Goal: Task Accomplishment & Management: Use online tool/utility

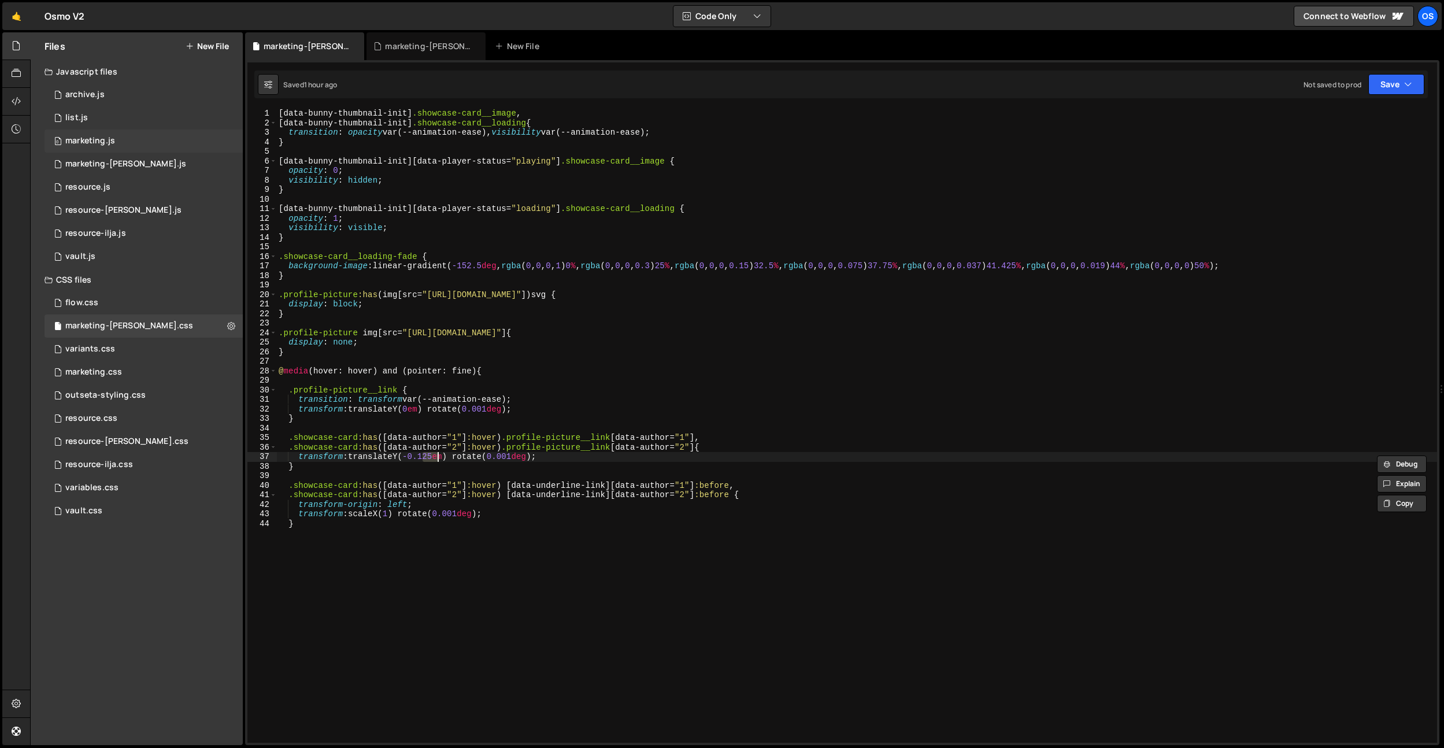
scroll to position [0, 11]
click at [83, 138] on div "marketing.js" at bounding box center [90, 141] width 50 height 10
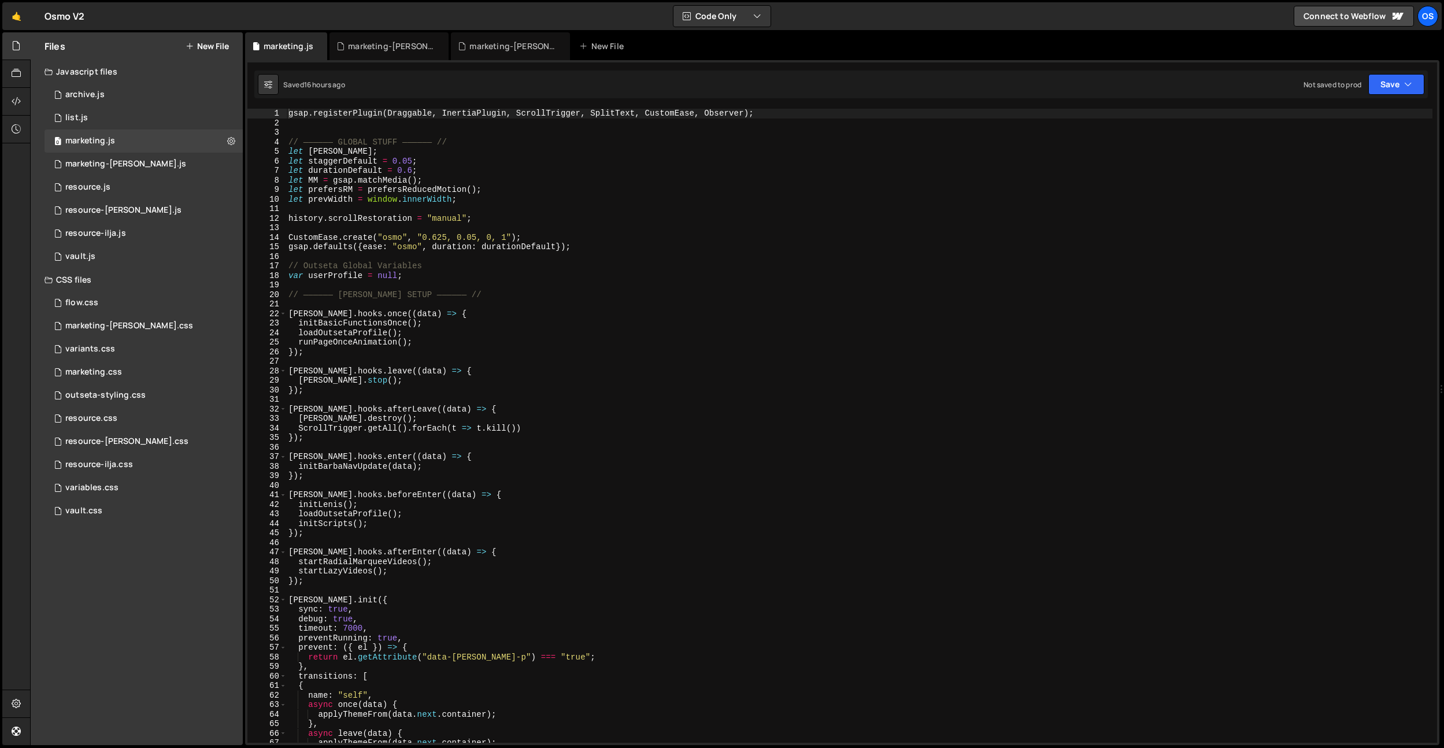
type textarea "[PERSON_NAME].hooks.afterLeave((data) => {"
click at [442, 407] on div "gsap . registerPlugin ( Draggable , InertiaPlugin , ScrollTrigger , SplitText ,…" at bounding box center [859, 435] width 1146 height 653
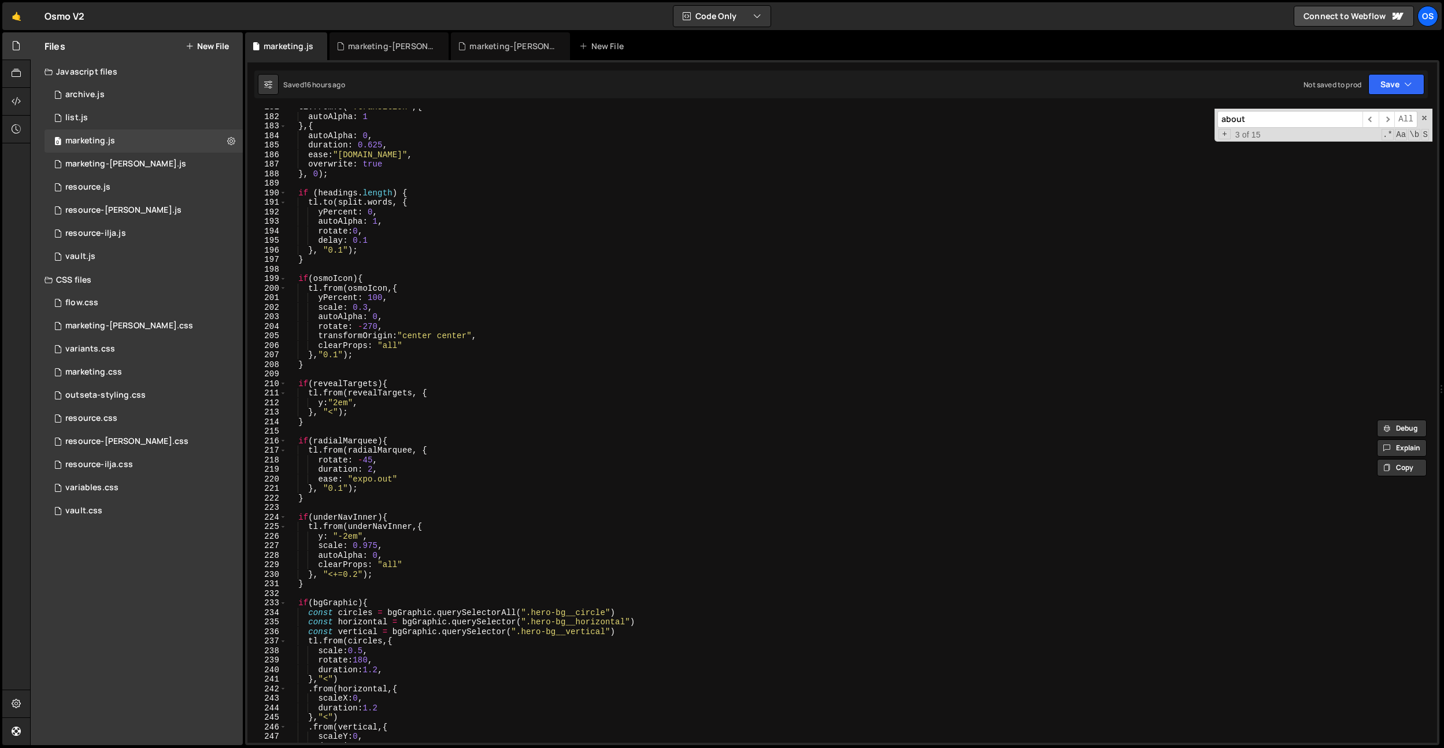
scroll to position [1358, 0]
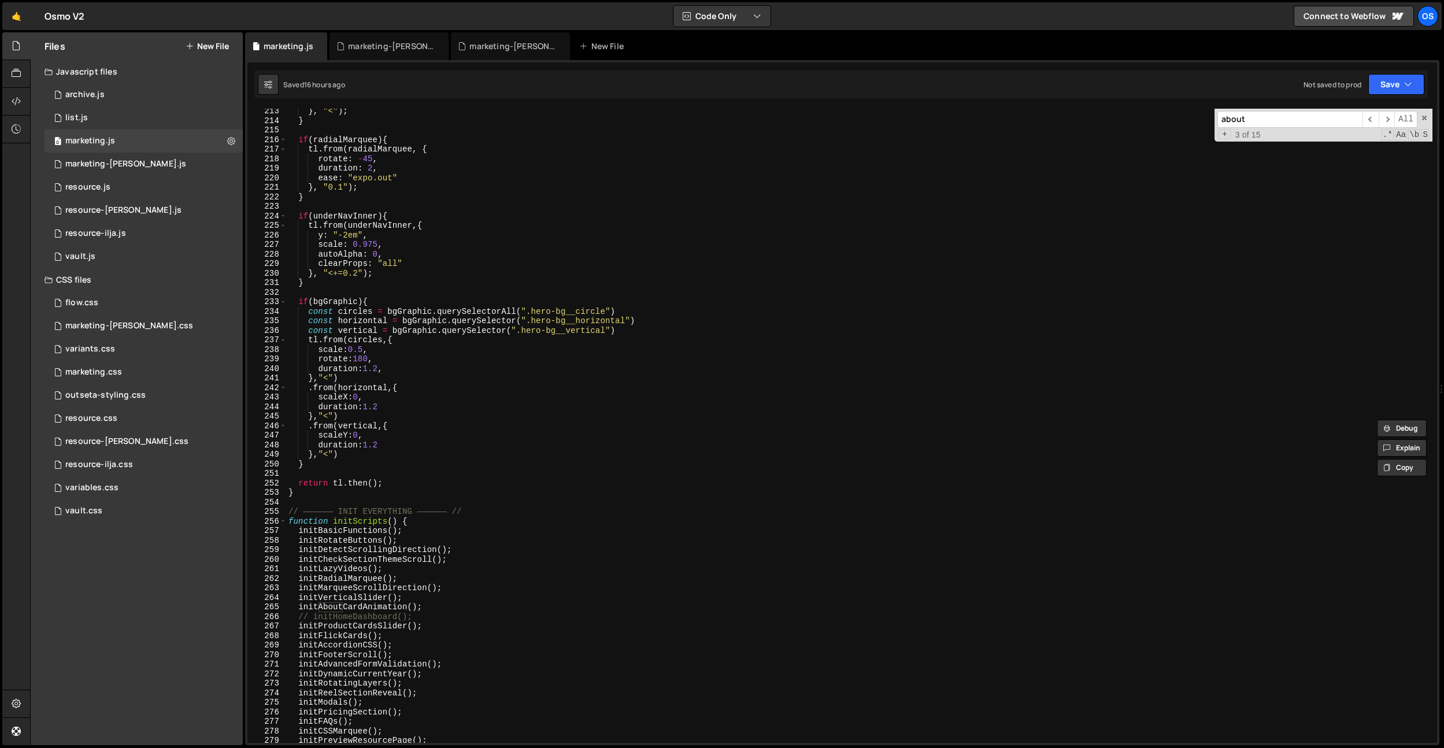
type input "about"
click at [312, 491] on div "} , "<" ) ; } if ( radialMarquee ) { tl . from ( radialMarquee , { rotate : - 4…" at bounding box center [859, 432] width 1146 height 653
click at [284, 525] on span at bounding box center [283, 522] width 6 height 10
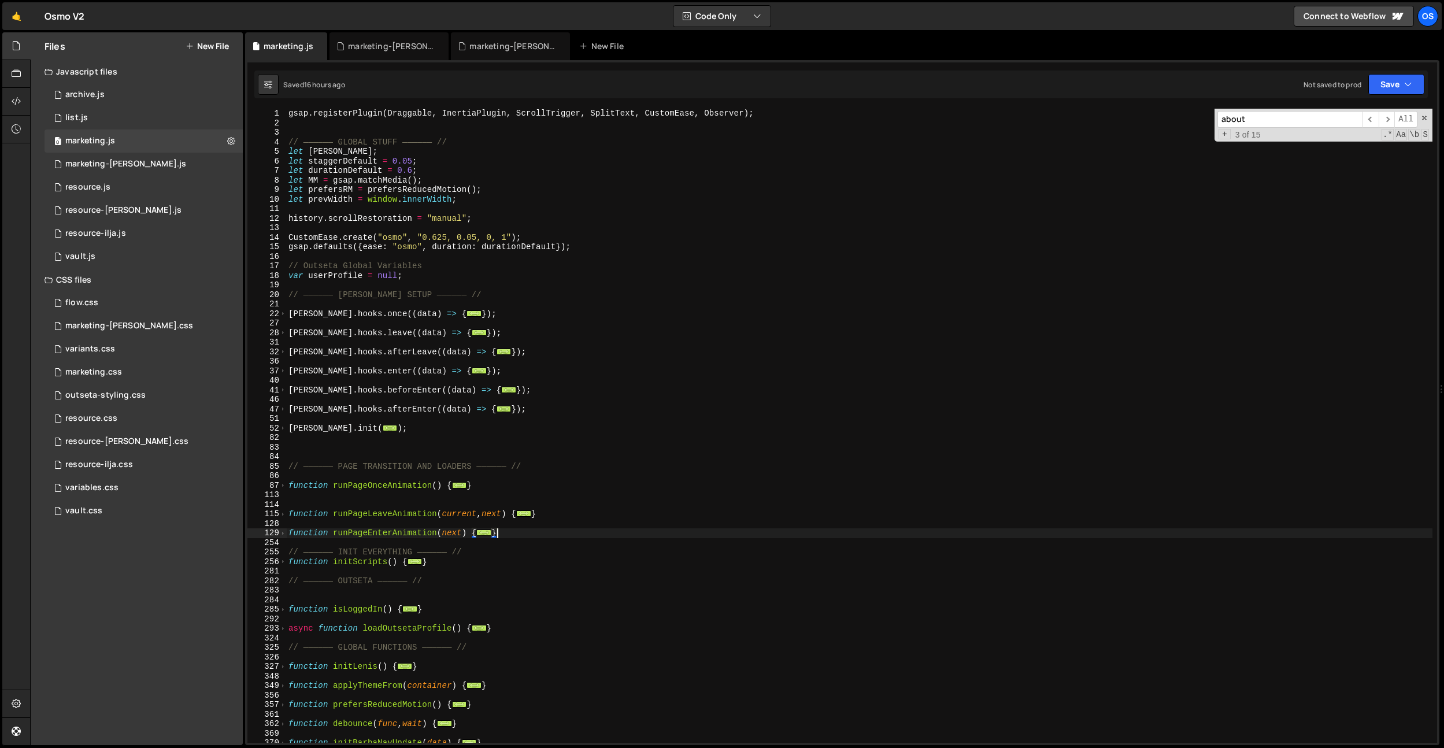
scroll to position [55, 0]
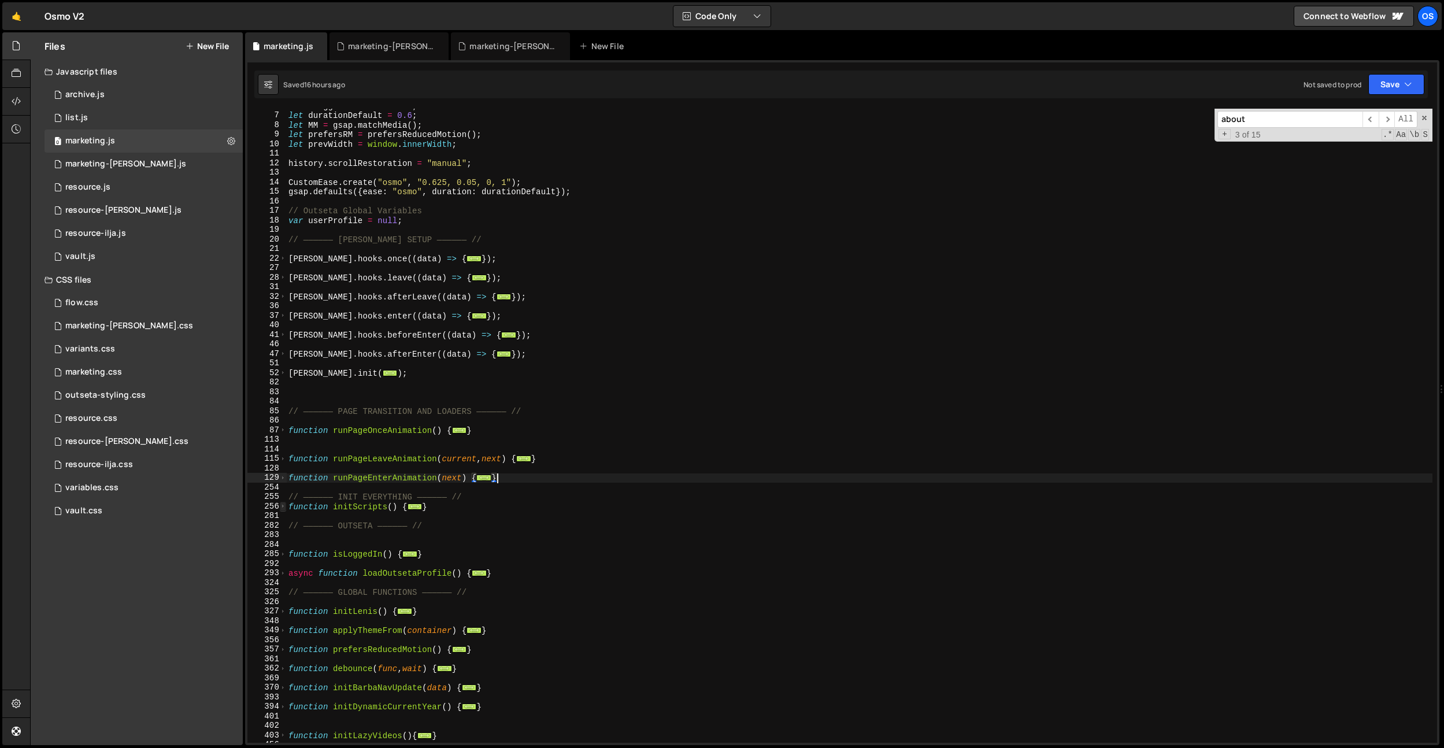
click at [282, 509] on span at bounding box center [283, 507] width 6 height 10
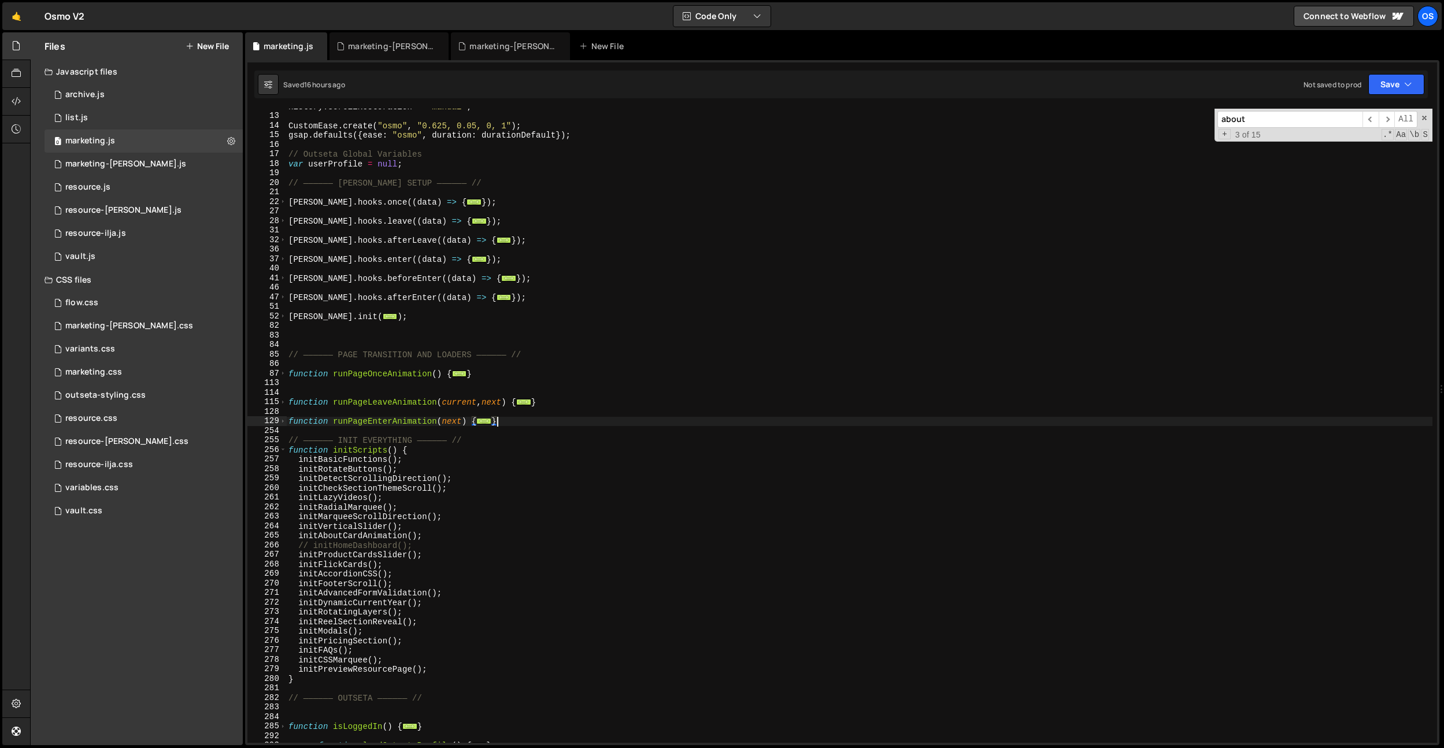
scroll to position [112, 0]
click at [350, 519] on div "history . scrollRestoration = "manual" ; CustomEase . create ( "osmo" , "0.625,…" at bounding box center [859, 428] width 1146 height 653
type textarea "initMarqueeScrollDirection();"
type input "initmOdal"
click at [321, 626] on div "history . scrollRestoration = "manual" ; CustomEase . create ( "osmo" , "0.625,…" at bounding box center [859, 426] width 1146 height 634
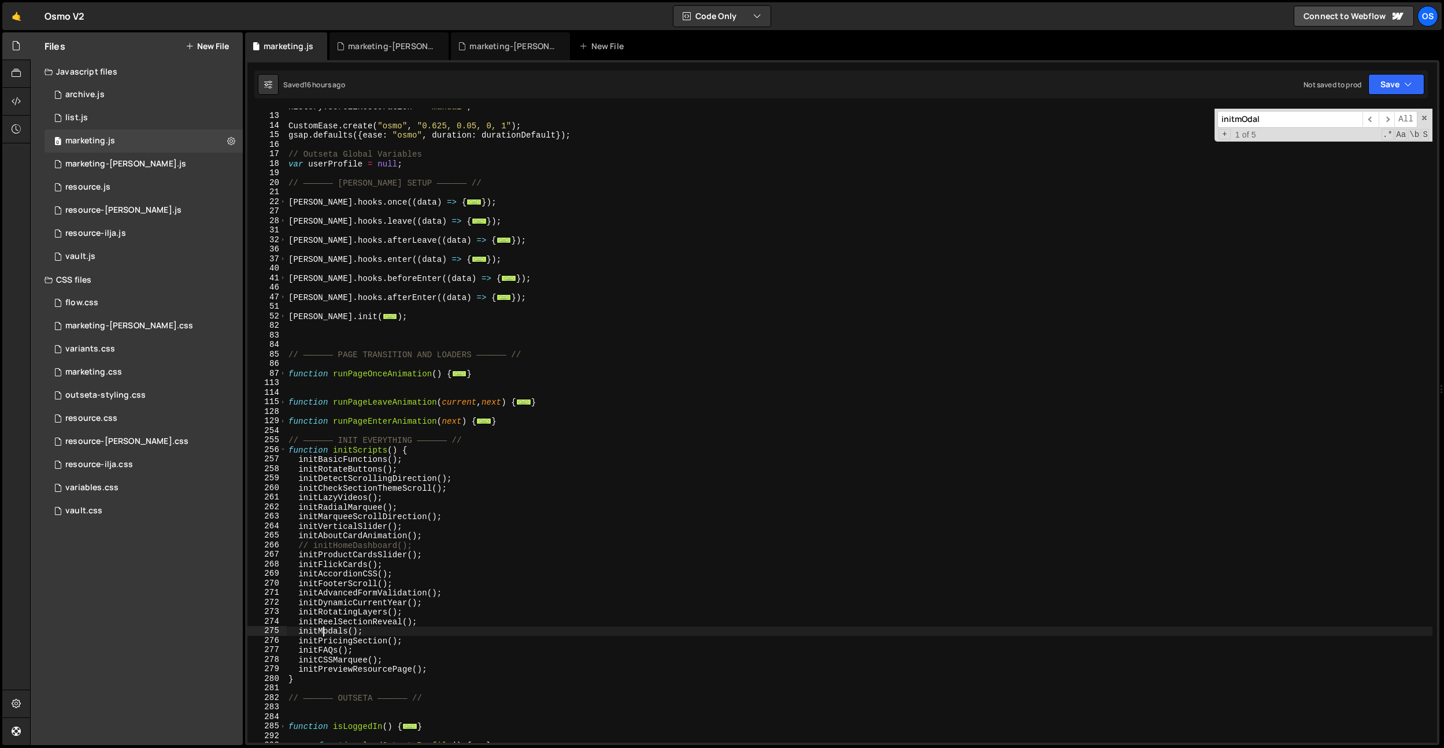
click at [321, 627] on div "history . scrollRestoration = "manual" ; CustomEase . create ( "osmo" , "0.625,…" at bounding box center [859, 428] width 1146 height 653
click at [510, 566] on div "history . scrollRestoration = "manual" ; CustomEase . create ( "osmo" , "0.625,…" at bounding box center [859, 428] width 1146 height 653
type textarea "initFlickCards();"
paste input "Modals"
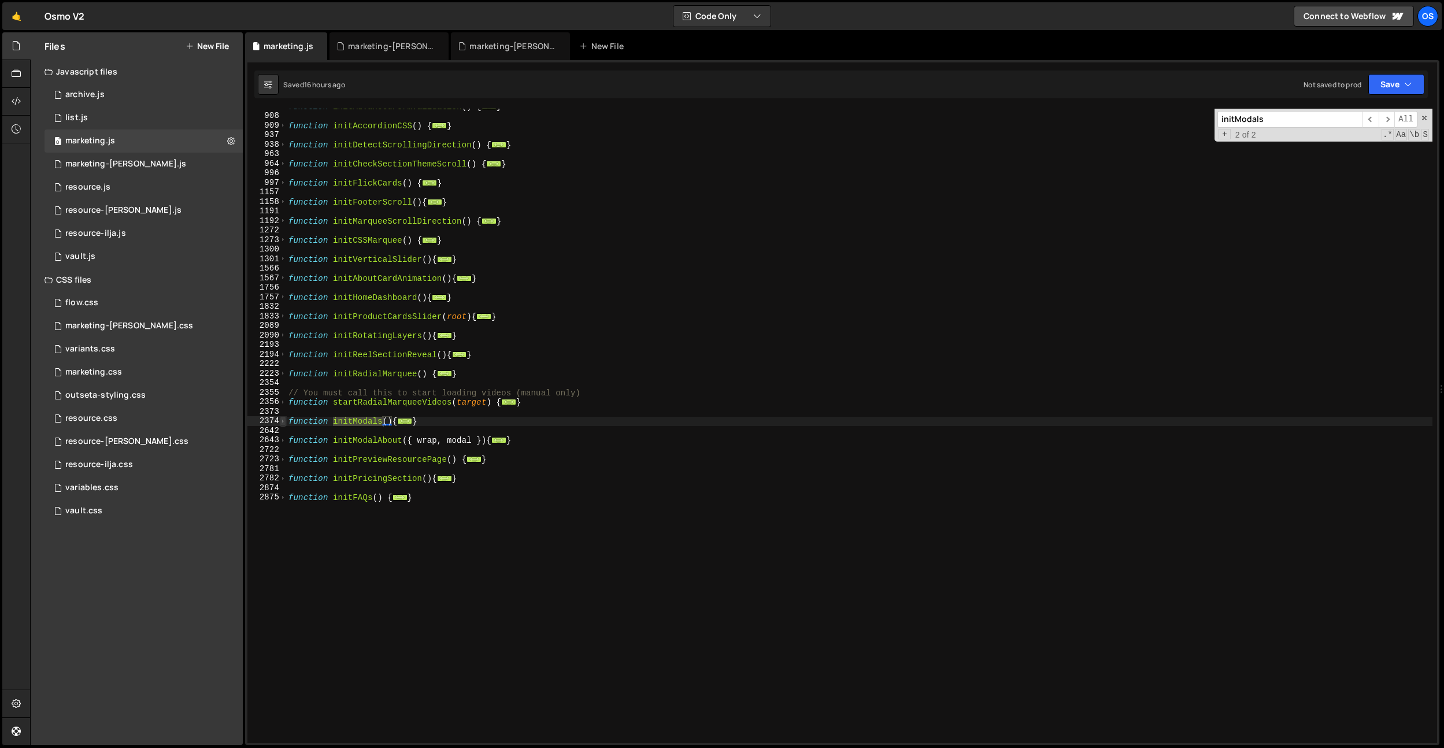
type input "initModals"
click at [285, 422] on span at bounding box center [283, 421] width 6 height 10
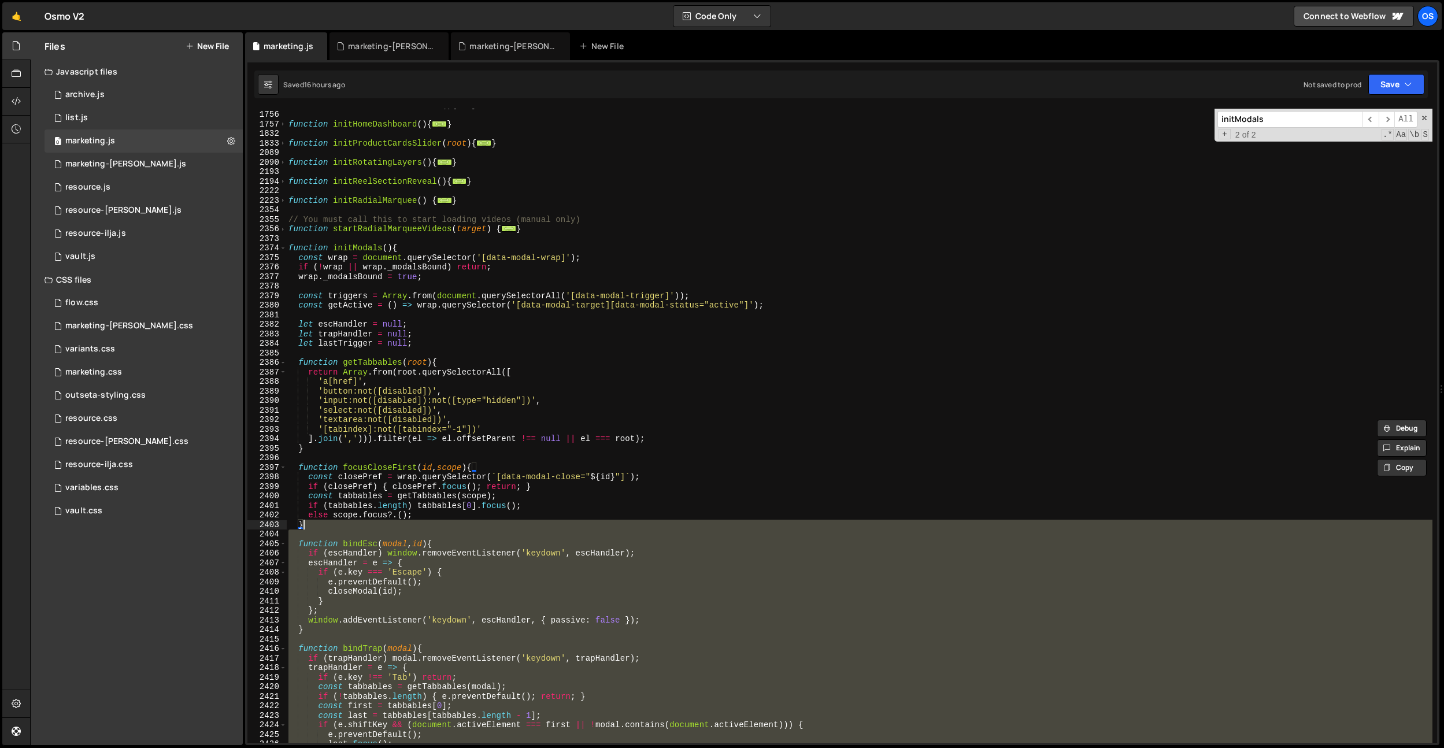
scroll to position [1091, 0]
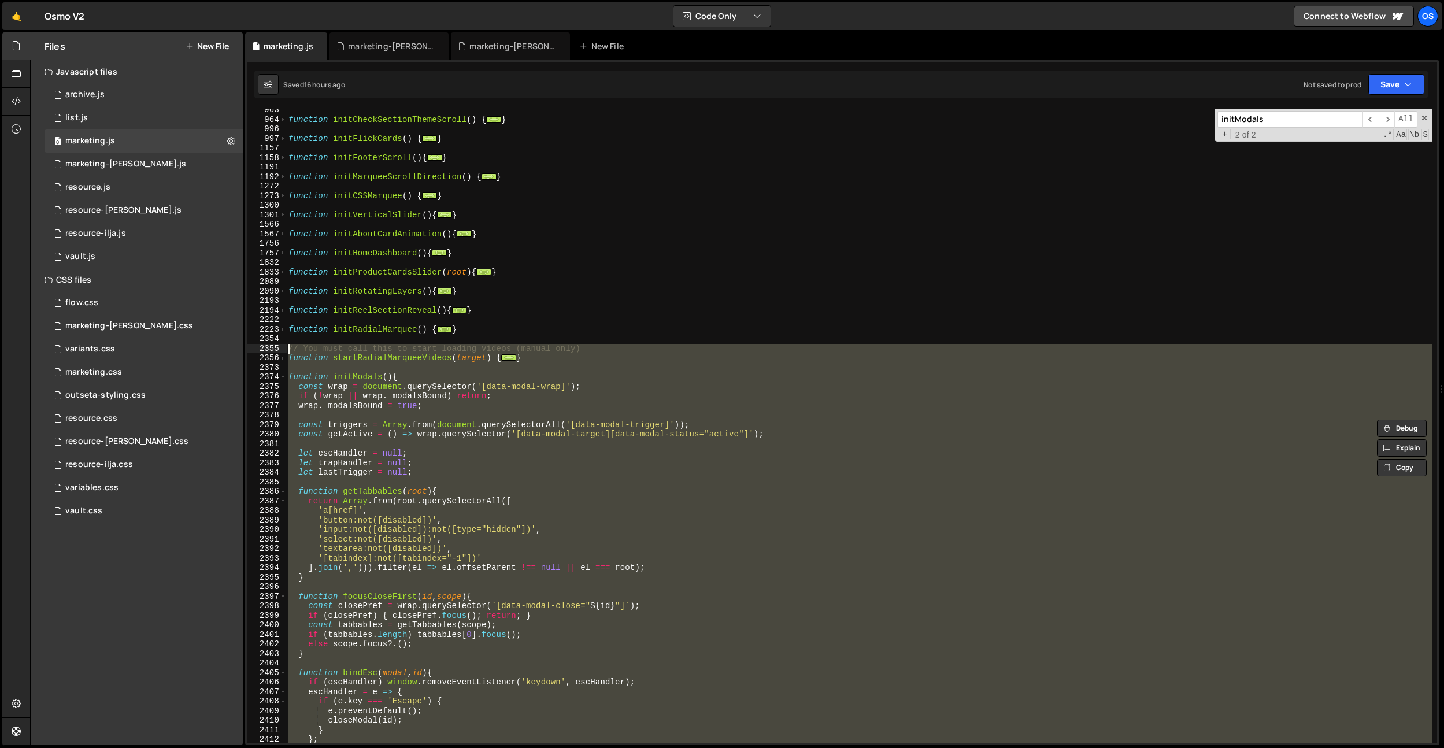
drag, startPoint x: 299, startPoint y: 515, endPoint x: 270, endPoint y: 350, distance: 167.2
click at [270, 350] on div "function initModals(){ 963 964 996 997 1157 1158 1191 1192 1272 1273 1300 1301 …" at bounding box center [841, 426] width 1189 height 634
type textarea "// You must call this to start loading videos (manual only) function startRadia…"
click at [562, 265] on div "function initCheckSectionThemeScroll ( ) { ... } function initFlickCards ( ) { …" at bounding box center [859, 431] width 1146 height 653
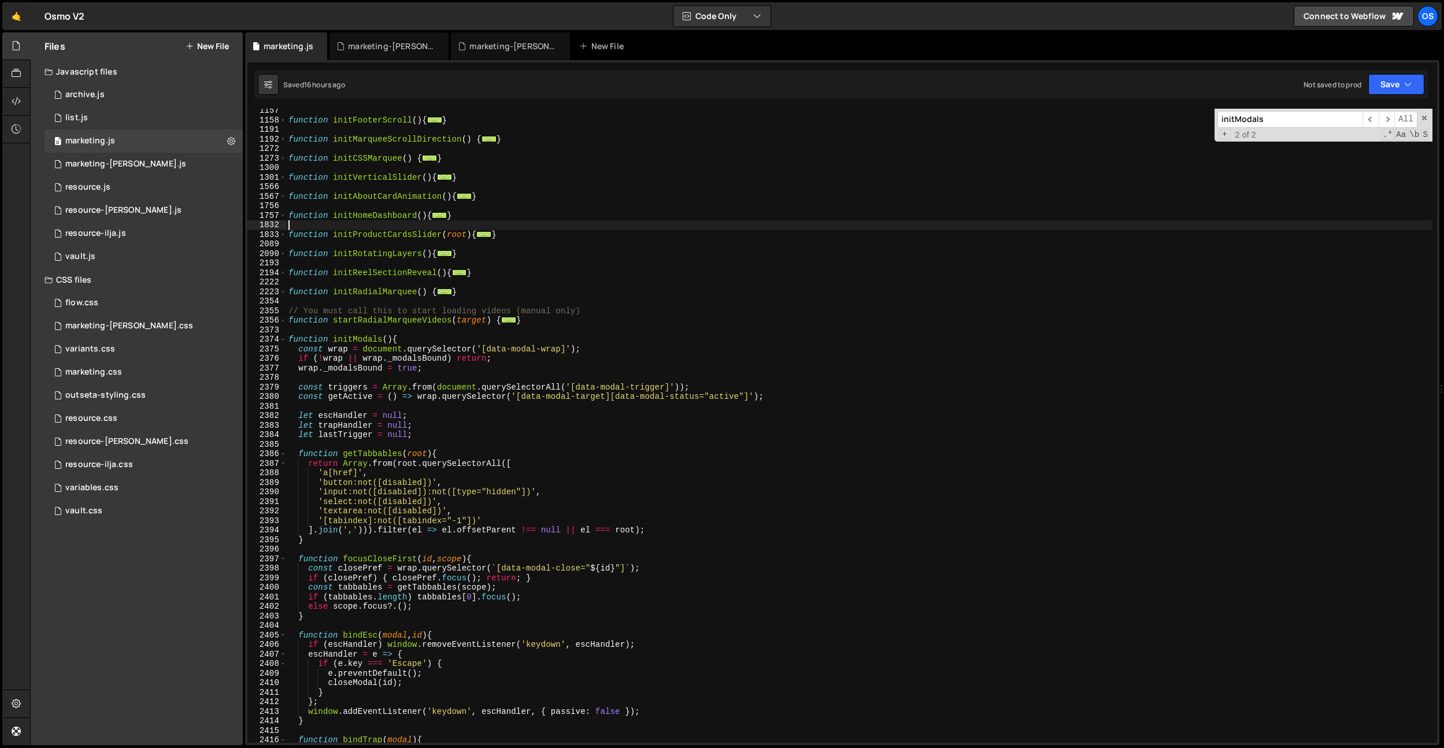
scroll to position [1135, 0]
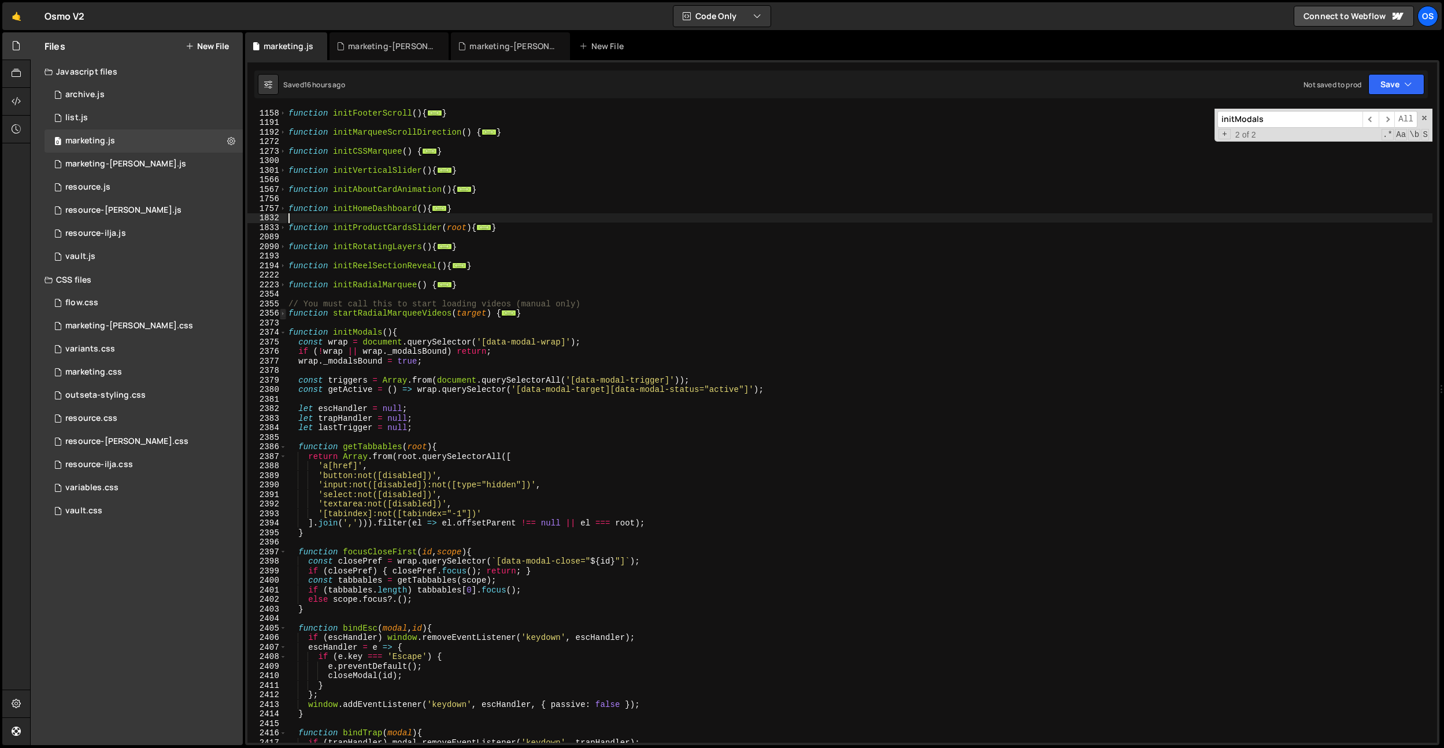
click at [283, 313] on span at bounding box center [283, 314] width 6 height 10
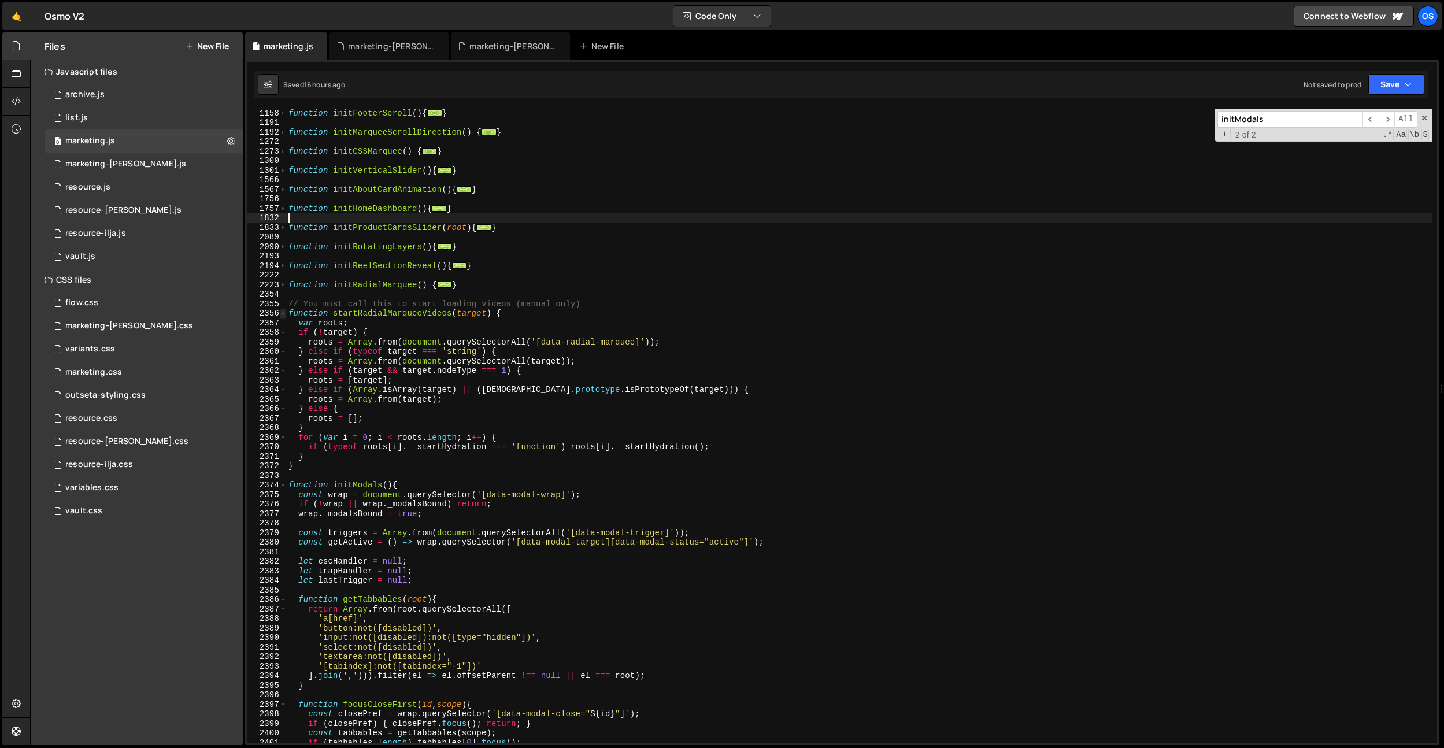
click at [281, 315] on span at bounding box center [283, 314] width 6 height 10
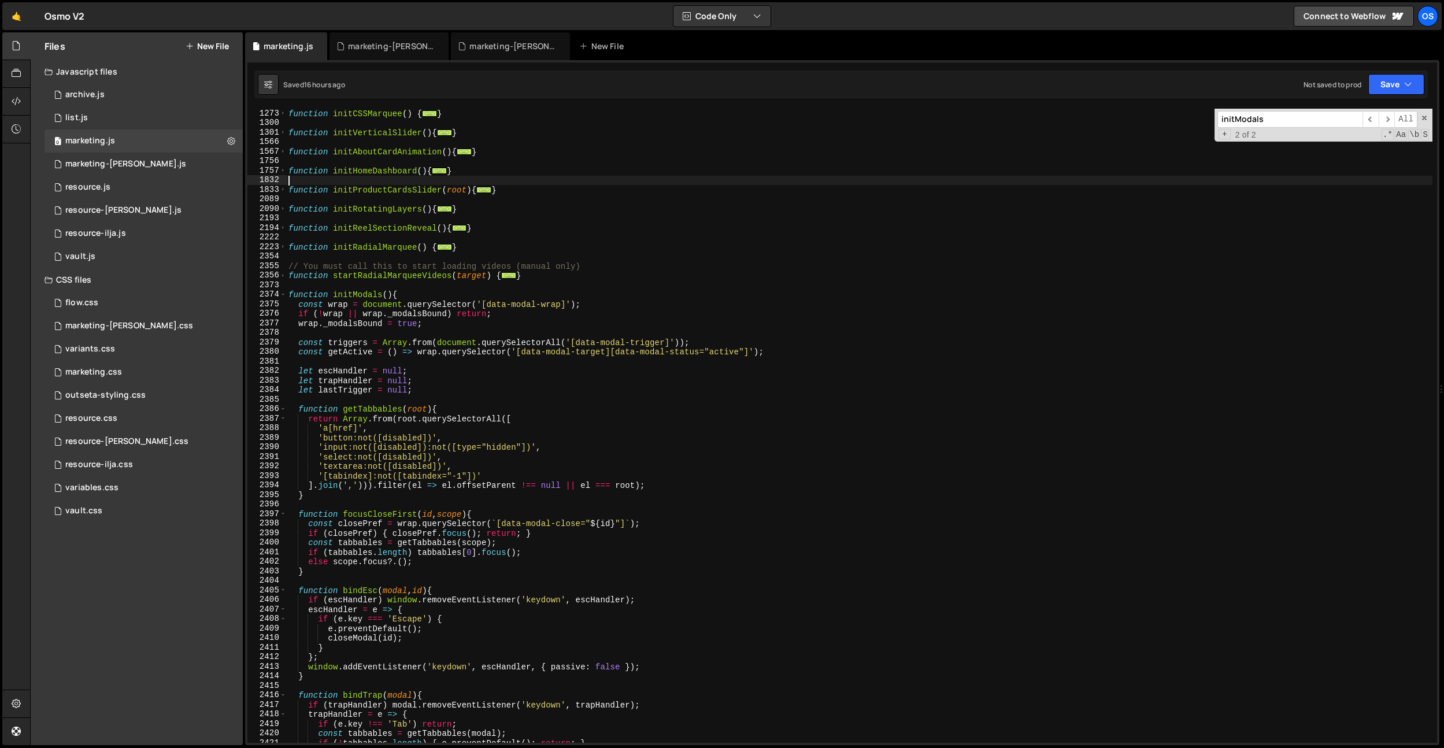
scroll to position [1219, 0]
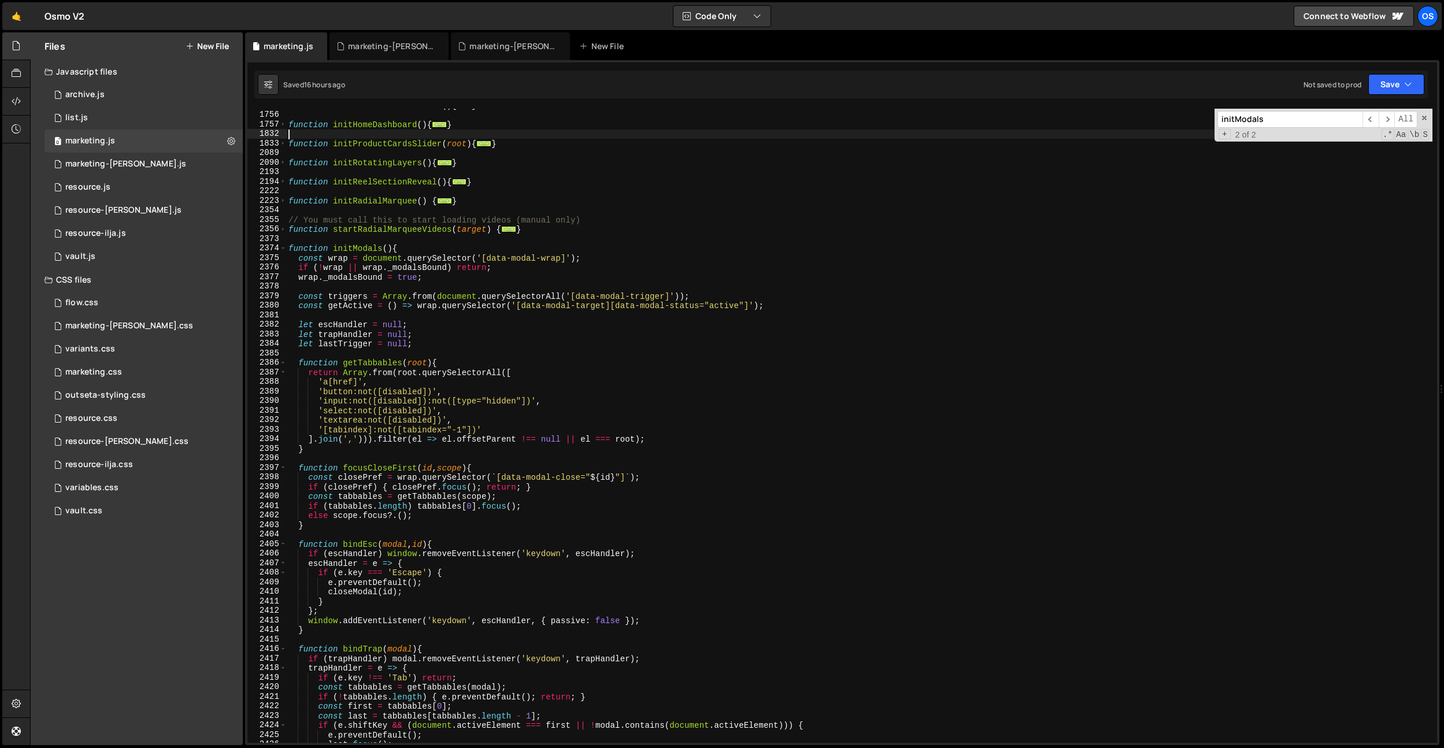
click at [286, 249] on div "2374" at bounding box center [266, 248] width 39 height 10
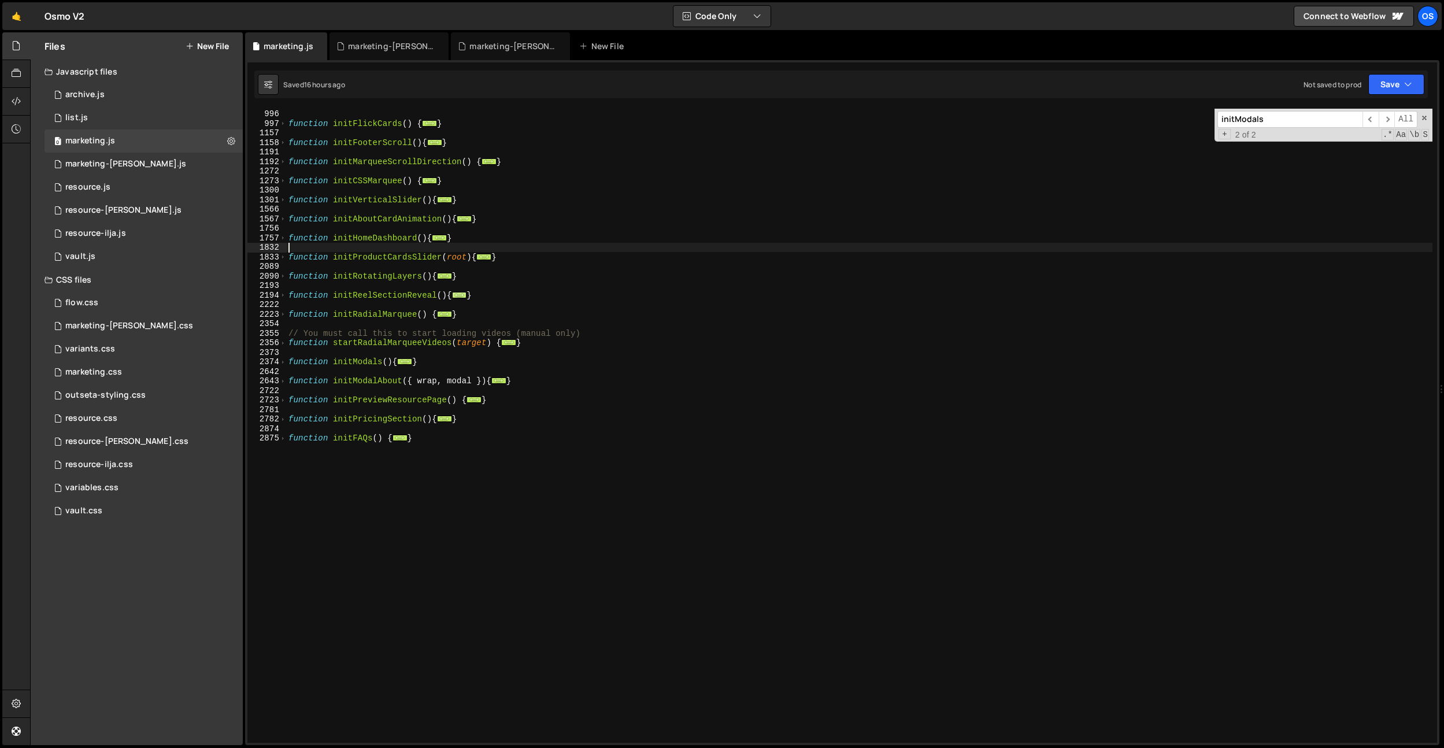
scroll to position [1106, 0]
click at [399, 383] on div "function initCheckSectionThemeScroll ( ) { ... } function initFlickCards ( ) { …" at bounding box center [859, 425] width 1146 height 653
click at [284, 383] on span at bounding box center [283, 381] width 6 height 10
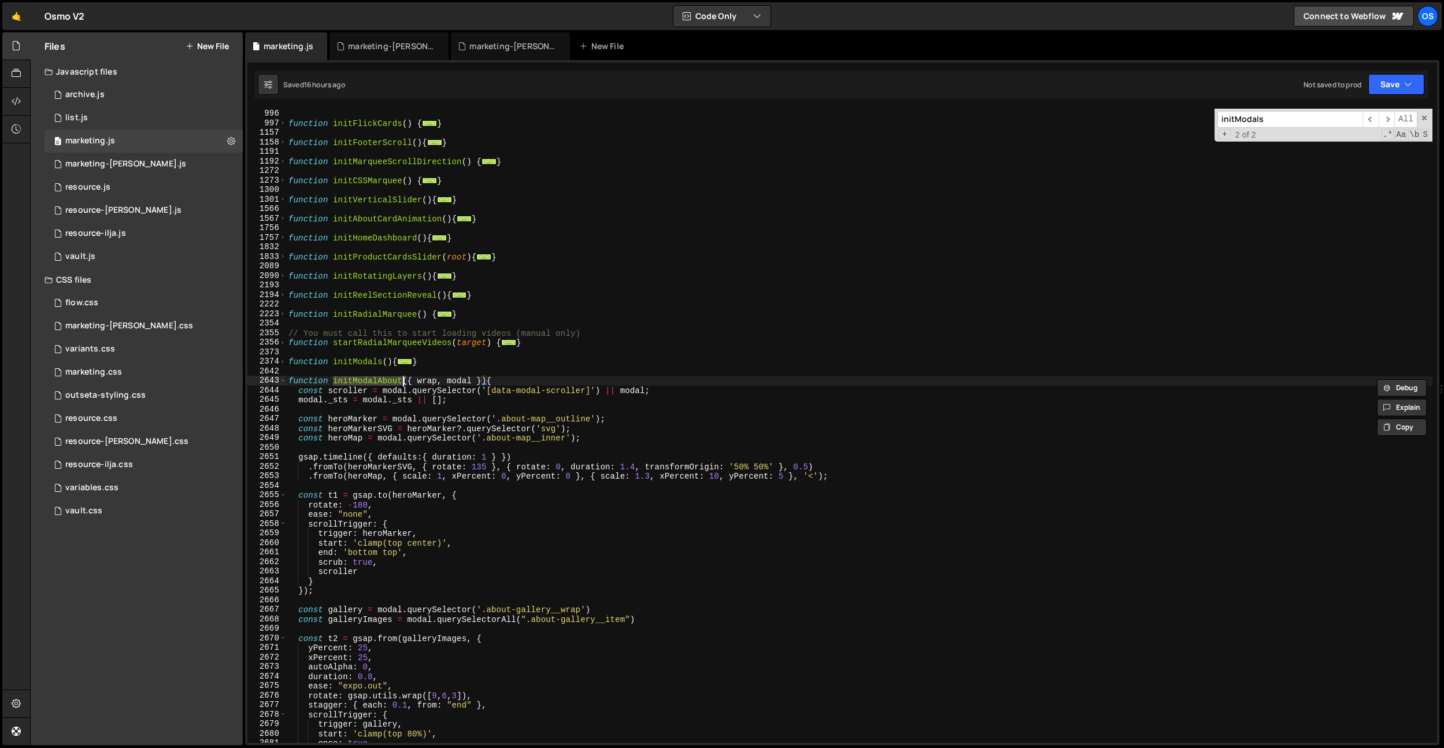
click at [358, 379] on div "function initCheckSectionThemeScroll ( ) { ... } function initFlickCards ( ) { …" at bounding box center [859, 426] width 1146 height 634
click at [358, 379] on div "function initCheckSectionThemeScroll ( ) { ... } function initFlickCards ( ) { …" at bounding box center [859, 425] width 1146 height 653
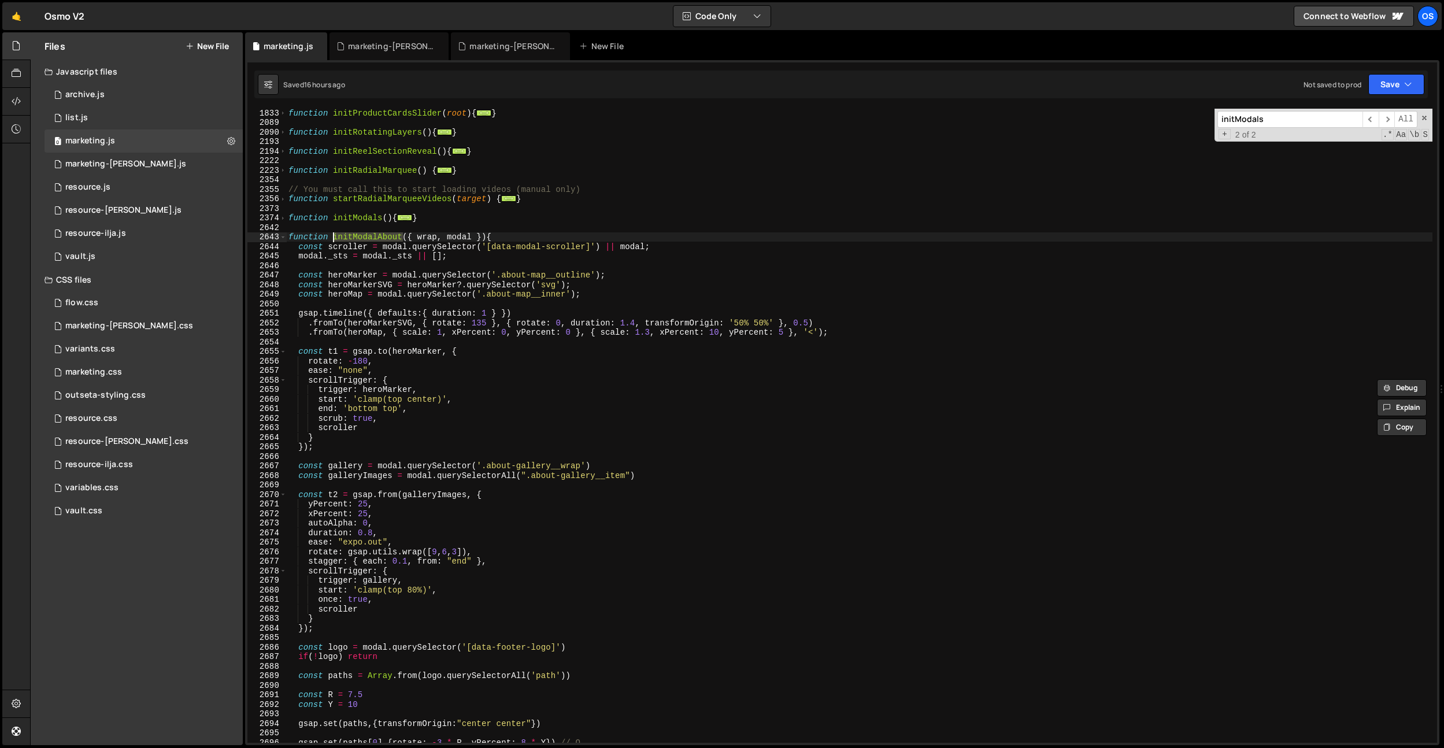
scroll to position [1216, 0]
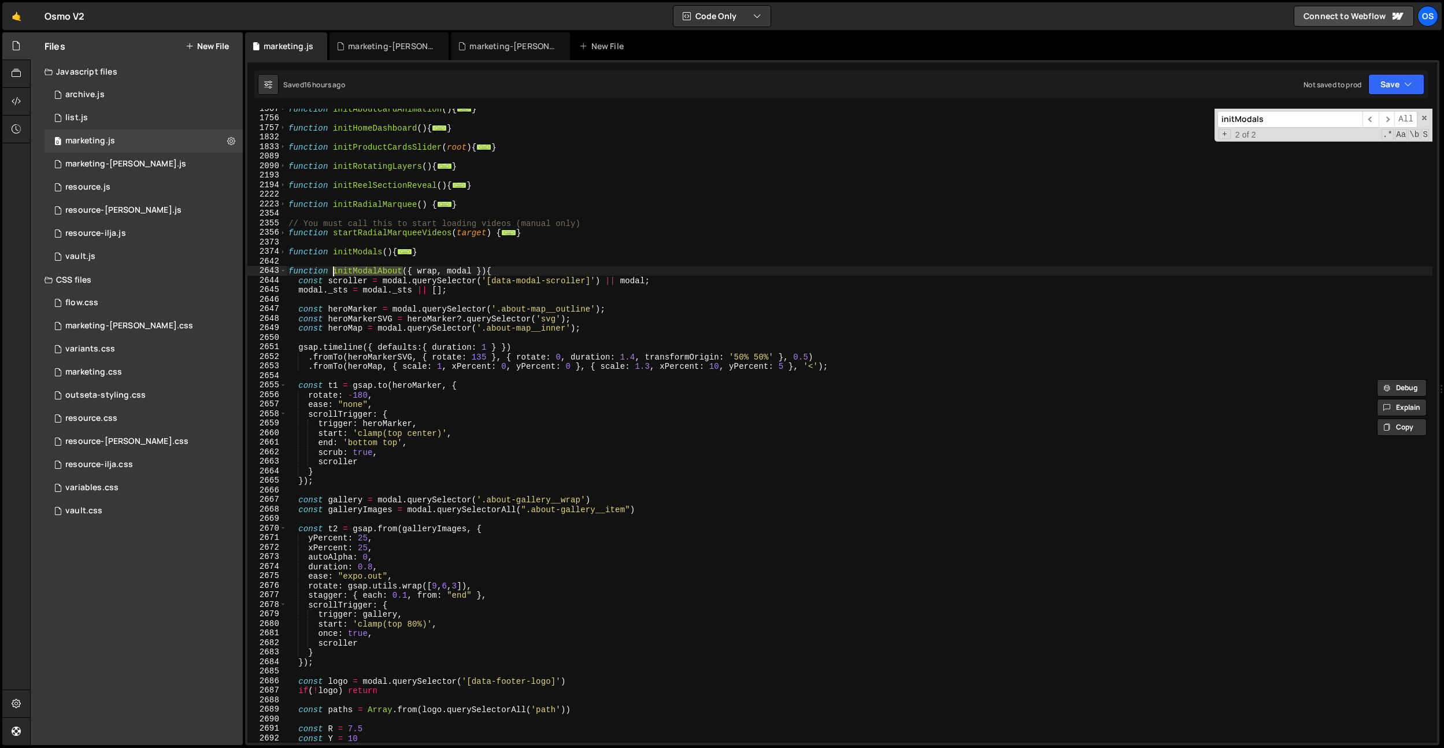
click at [287, 253] on div "function initAboutCardAnimation ( ) { ... } function initHomeDashboard ( ) { ..…" at bounding box center [859, 430] width 1146 height 653
click at [285, 253] on span at bounding box center [283, 252] width 6 height 10
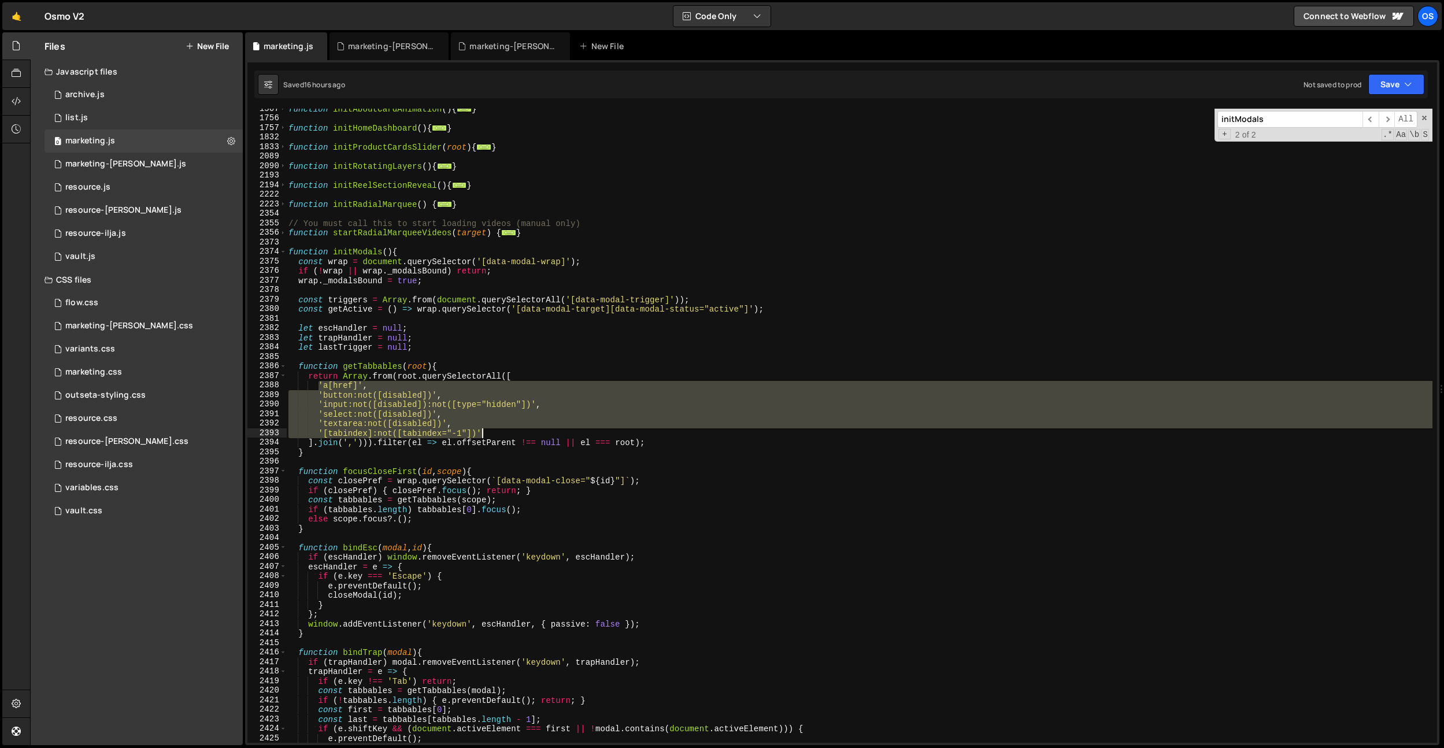
drag, startPoint x: 317, startPoint y: 387, endPoint x: 496, endPoint y: 435, distance: 185.5
click at [496, 435] on div "function initAboutCardAnimation ( ) { ... } function initHomeDashboard ( ) { ..…" at bounding box center [859, 430] width 1146 height 653
click at [286, 254] on span at bounding box center [283, 252] width 6 height 10
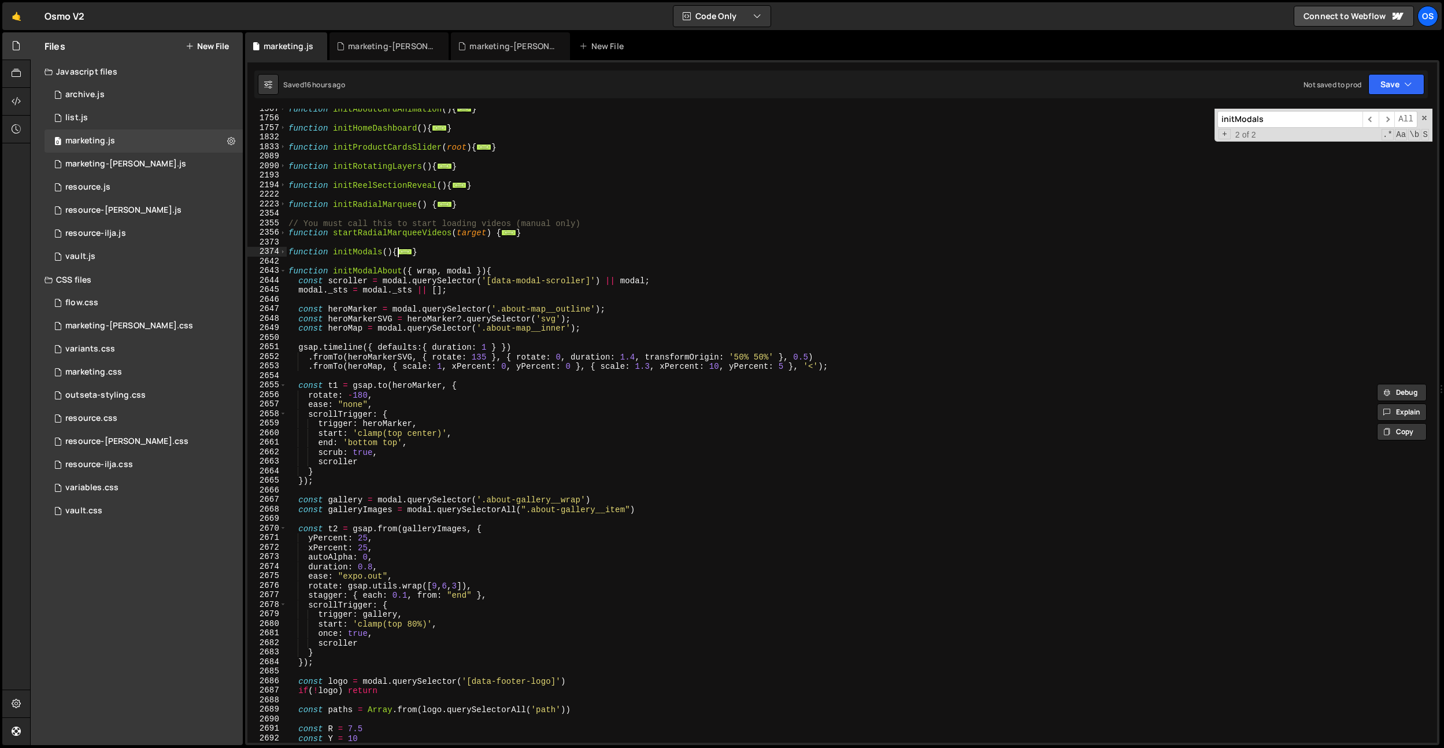
click at [521, 249] on div "function initAboutCardAnimation ( ) { ... } function initHomeDashboard ( ) { ..…" at bounding box center [859, 430] width 1146 height 653
click at [467, 283] on div "function initAboutCardAnimation ( ) { ... } function initHomeDashboard ( ) { ..…" at bounding box center [859, 430] width 1146 height 653
click at [283, 253] on span at bounding box center [283, 252] width 6 height 10
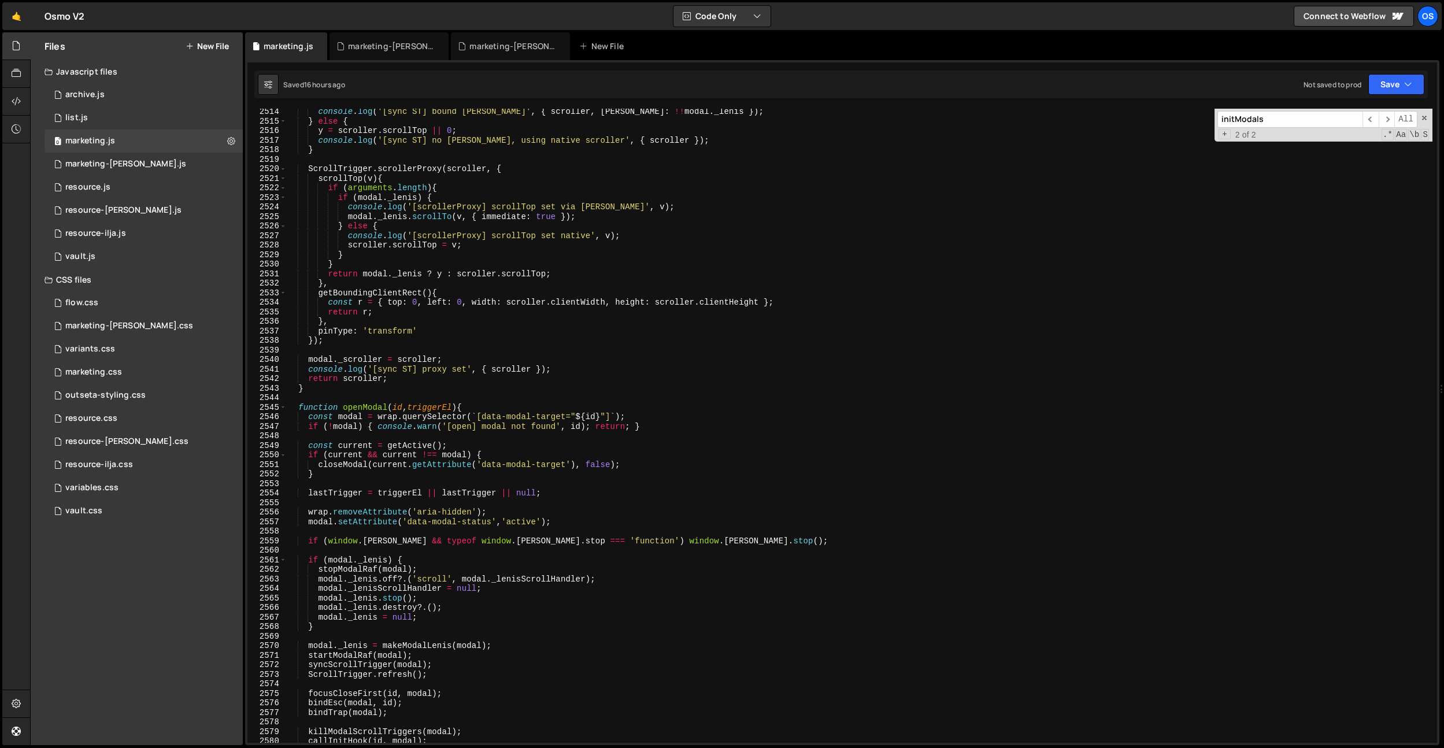
scroll to position [2724, 0]
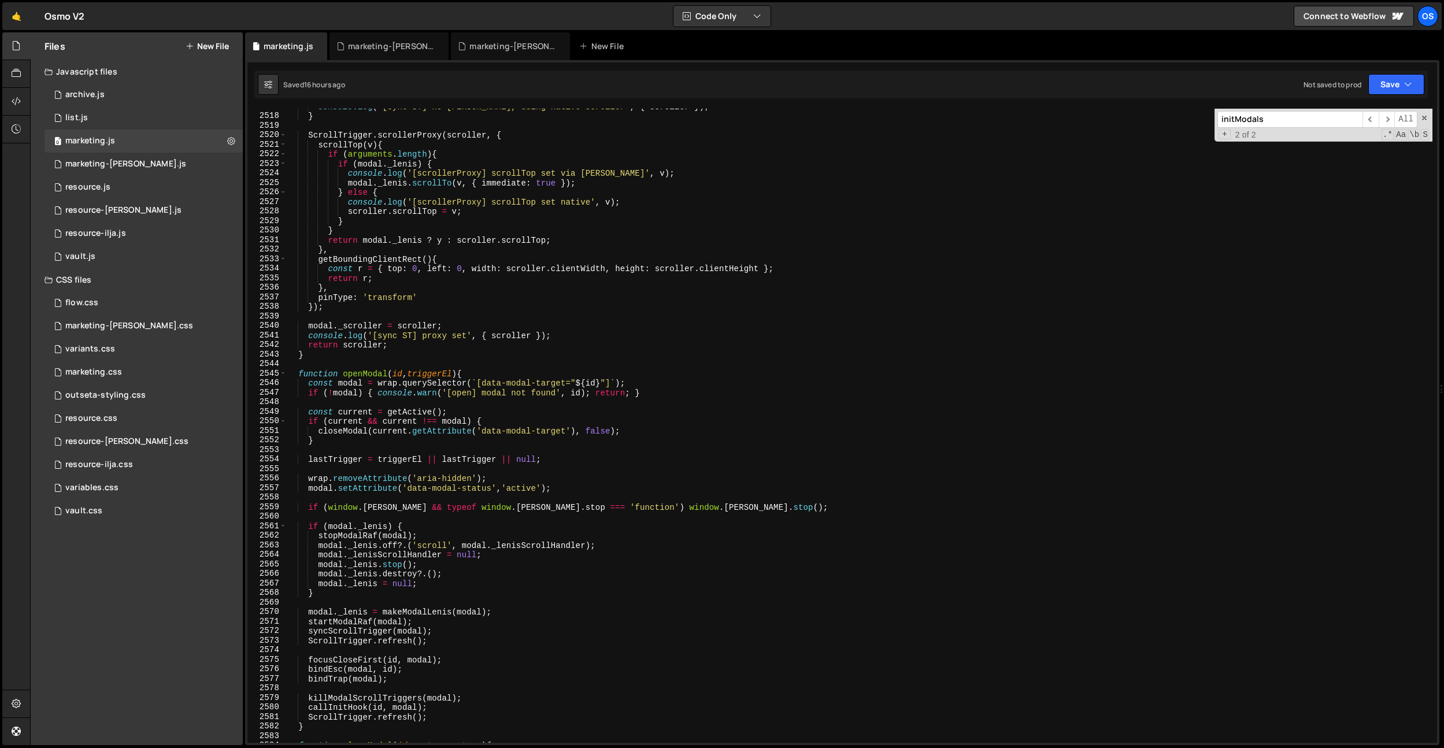
click at [453, 374] on div "console . log ( '[sync ST] no [PERSON_NAME], using native scroller' , { scrolle…" at bounding box center [859, 428] width 1146 height 653
click at [488, 336] on div "console . log ( '[sync ST] no [PERSON_NAME], using native scroller' , { scrolle…" at bounding box center [859, 428] width 1146 height 653
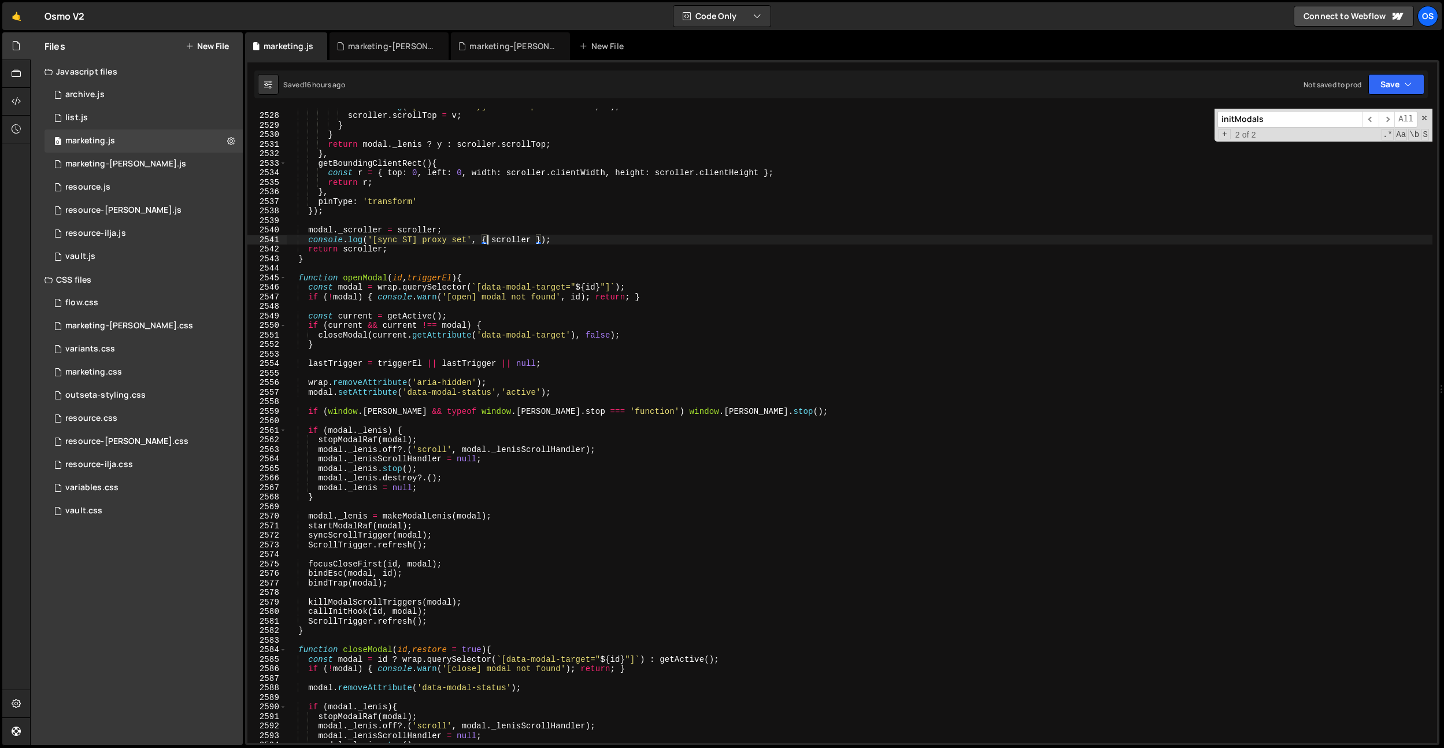
scroll to position [2821, 0]
click at [359, 611] on div "console . log ( '[scrollerProxy] scrollTop set native' , v ) ; scroller . scrol…" at bounding box center [859, 427] width 1146 height 653
type textarea "callInitHook(id, modal);"
click at [358, 611] on div "console . log ( '[scrollerProxy] scrollTop set native' , v ) ; scroller . scrol…" at bounding box center [859, 427] width 1146 height 653
click at [365, 611] on div "console . log ( '[scrollerProxy] scrollTop set native' , v ) ; scroller . scrol…" at bounding box center [859, 426] width 1146 height 634
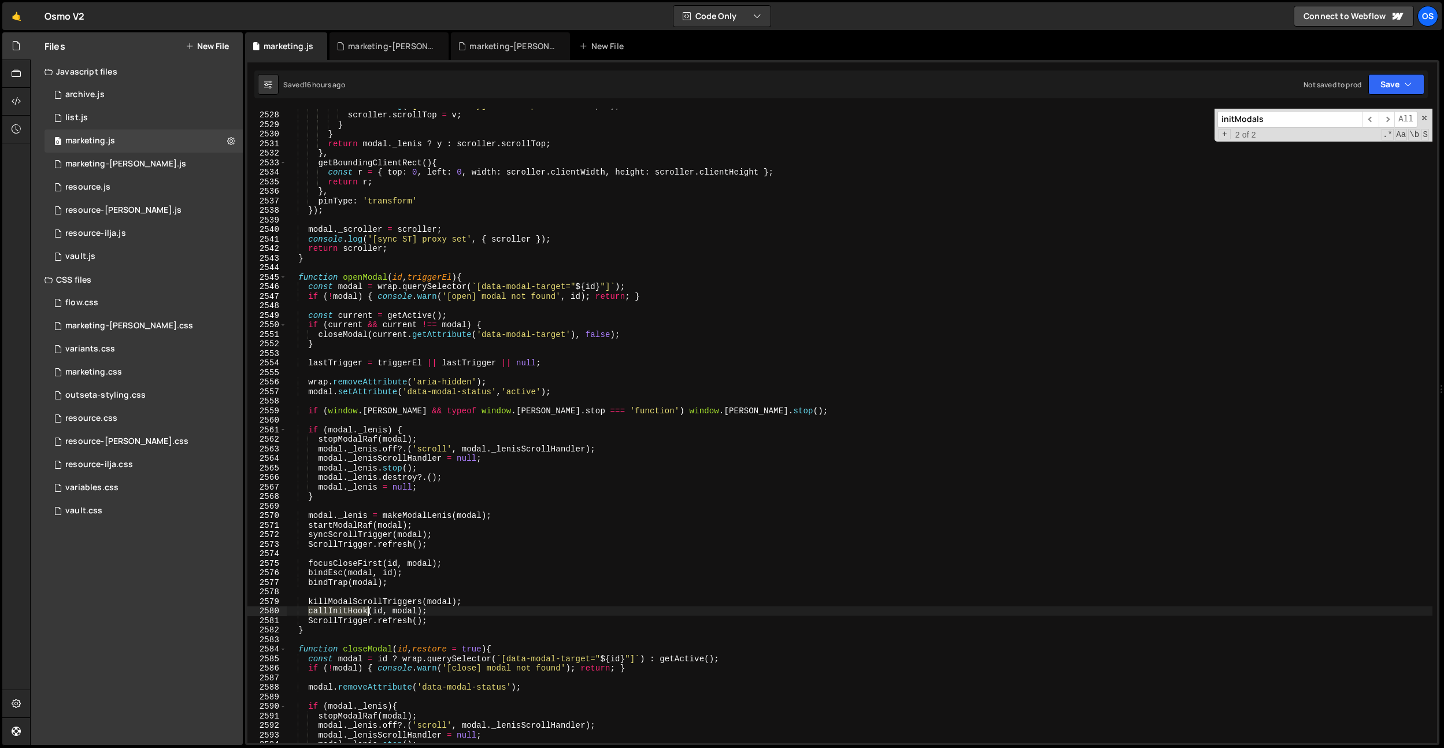
click at [365, 611] on div "console . log ( '[scrollerProxy] scrollTop set native' , v ) ; scroller . scrol…" at bounding box center [859, 427] width 1146 height 653
click at [392, 589] on div "console . log ( '[scrollerProxy] scrollTop set native' , v ) ; scroller . scrol…" at bounding box center [859, 427] width 1146 height 653
paste input "callInitHook"
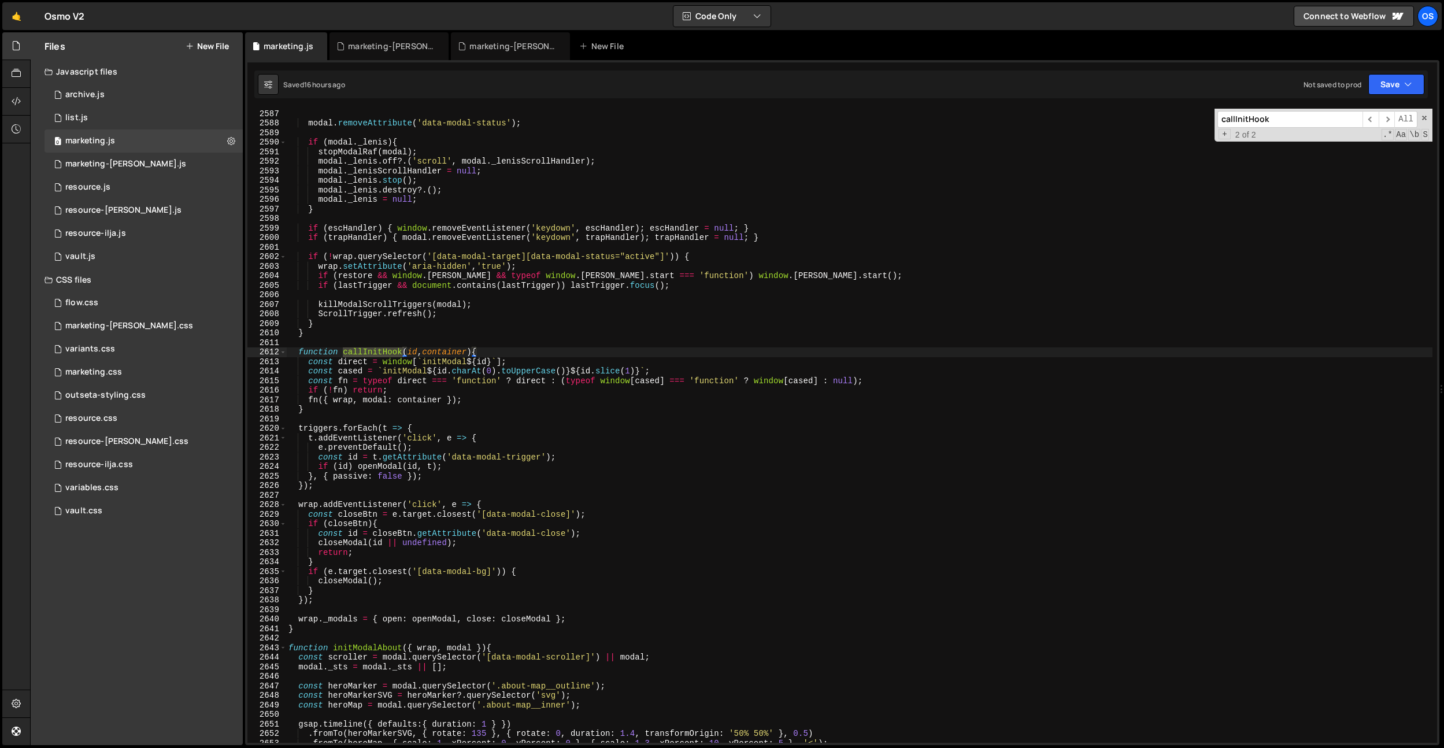
scroll to position [3386, 0]
type input "callInitHook"
click at [369, 649] on div "modal . removeAttribute ( 'data-modal-status' ) ; if ( modal . _lenis ) { stopM…" at bounding box center [859, 435] width 1146 height 653
drag, startPoint x: 423, startPoint y: 362, endPoint x: 491, endPoint y: 359, distance: 67.7
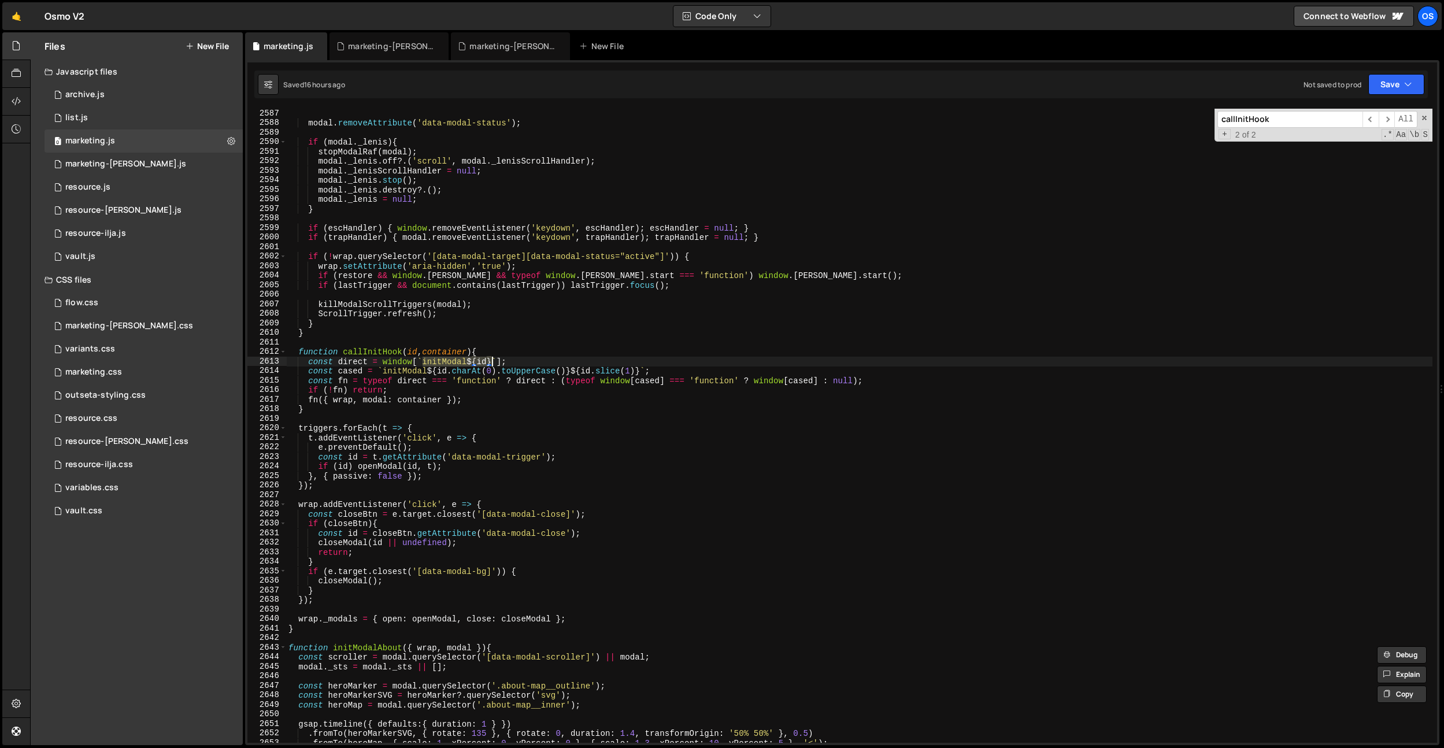
click at [491, 359] on div "modal . removeAttribute ( 'data-modal-status' ) ; if ( modal . _lenis ) { stopM…" at bounding box center [859, 435] width 1146 height 653
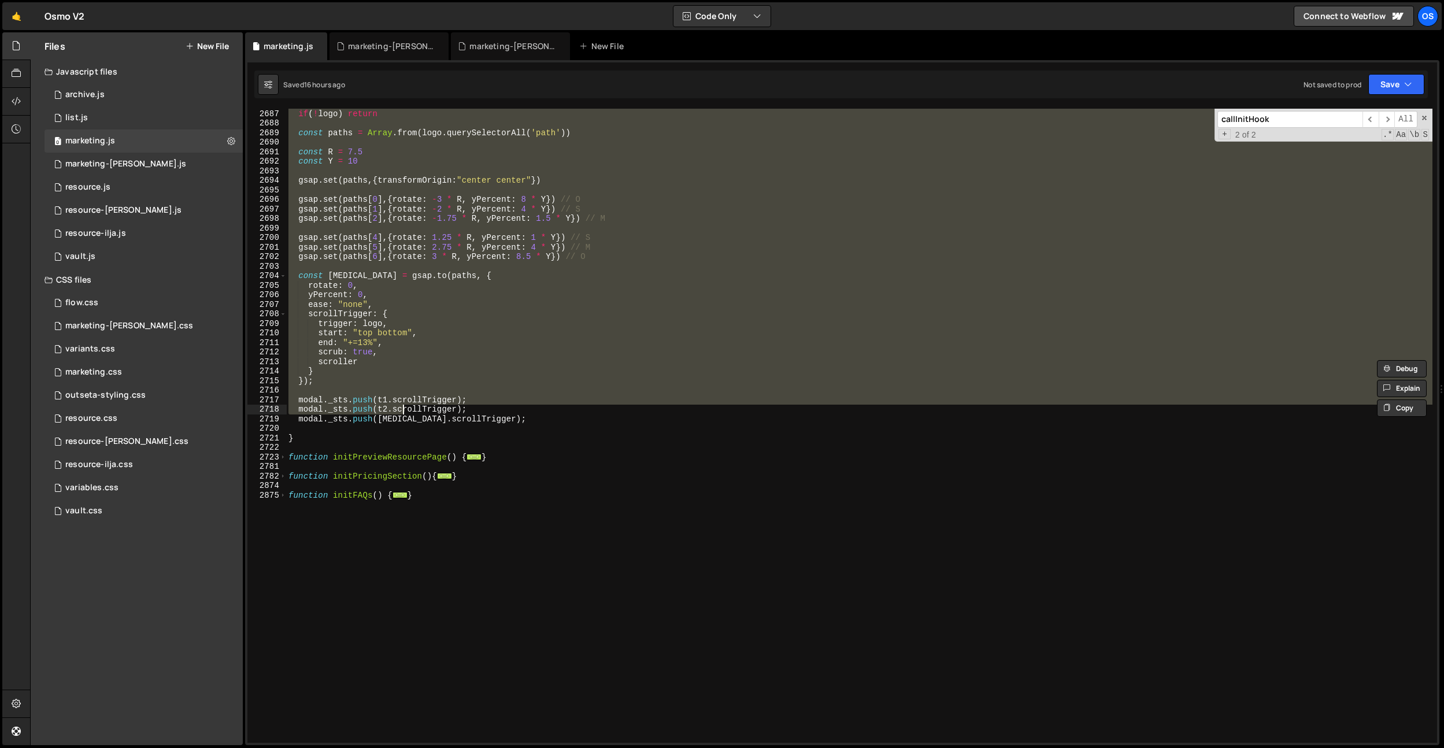
scroll to position [4339, 0]
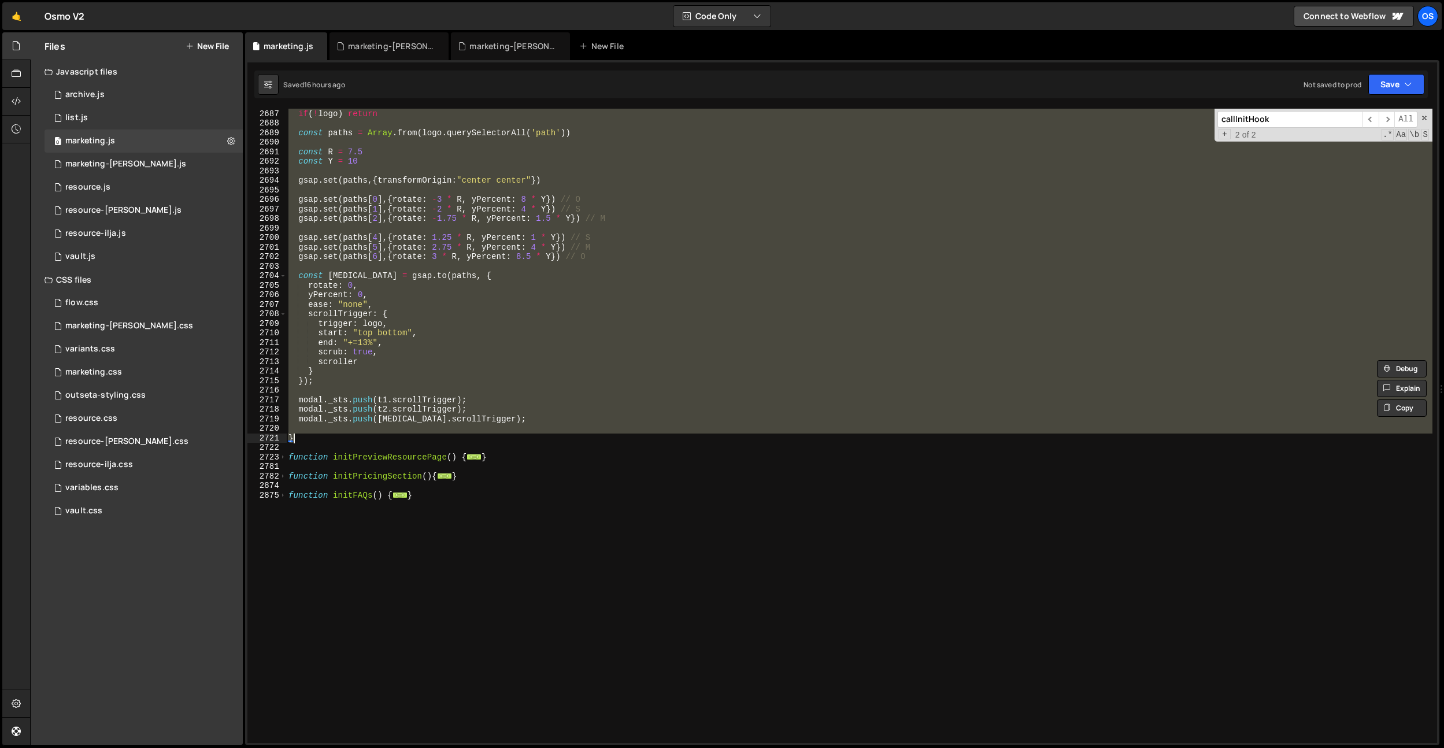
drag, startPoint x: 290, startPoint y: 351, endPoint x: 340, endPoint y: 435, distance: 97.7
click at [340, 435] on div "const logo = modal . querySelector ( '[data-footer-logo]' ) if ( ! logo ) retur…" at bounding box center [859, 425] width 1146 height 653
type textarea "}"
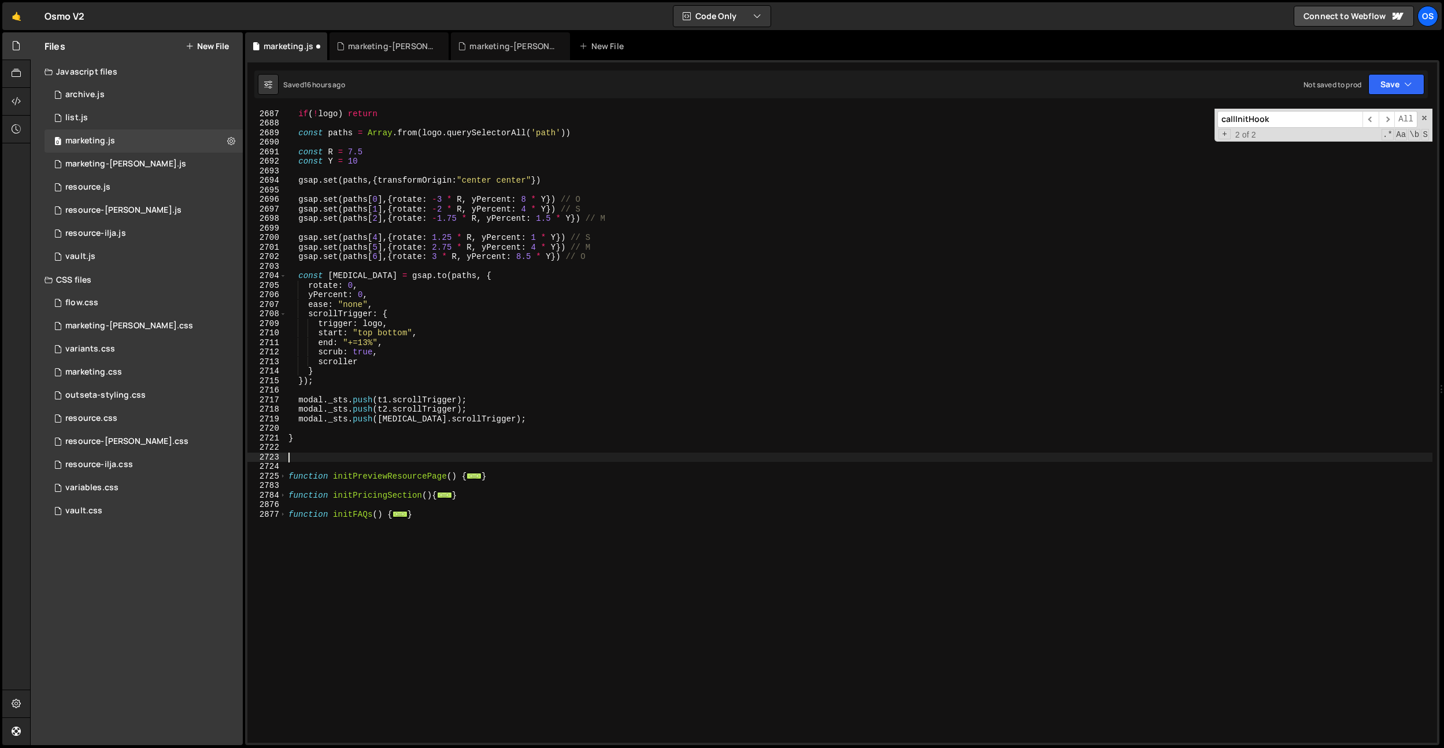
paste textarea "}"
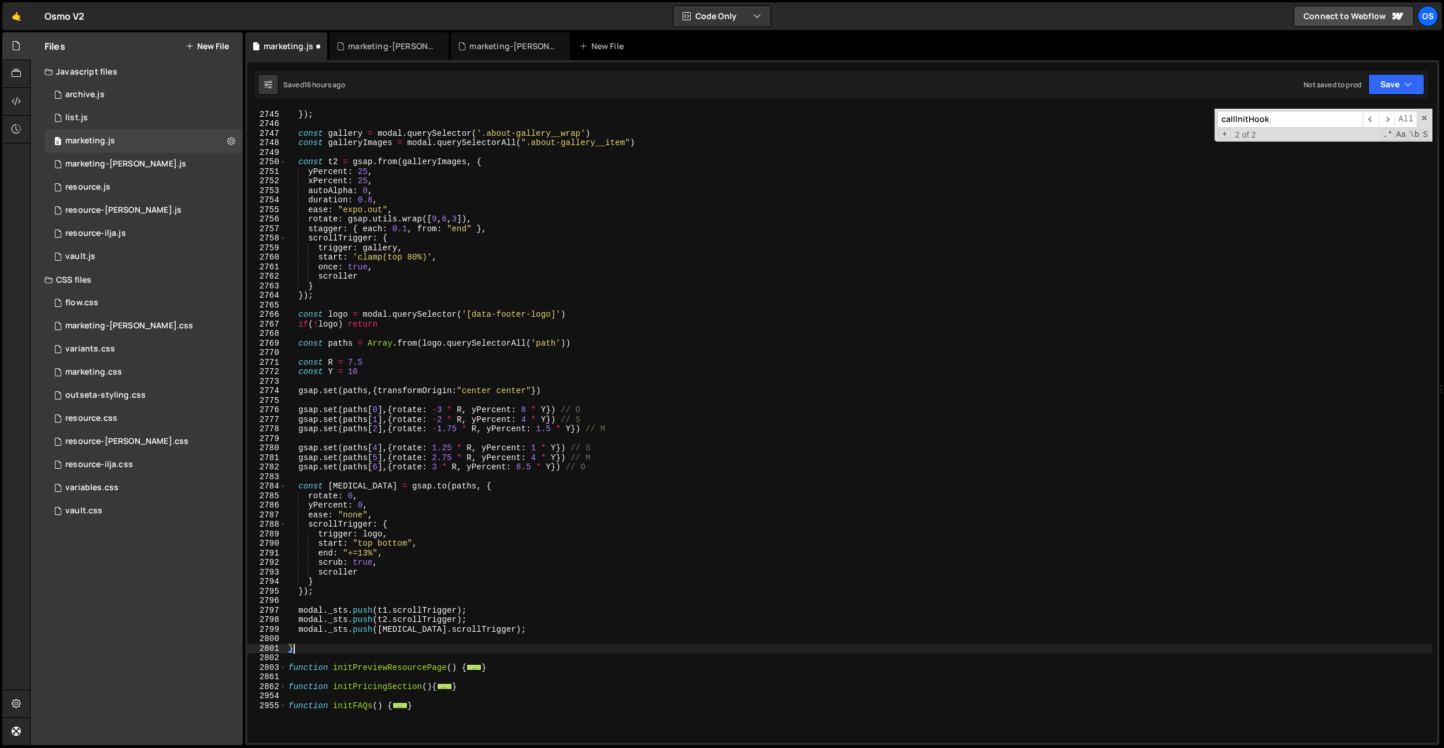
scroll to position [4891, 0]
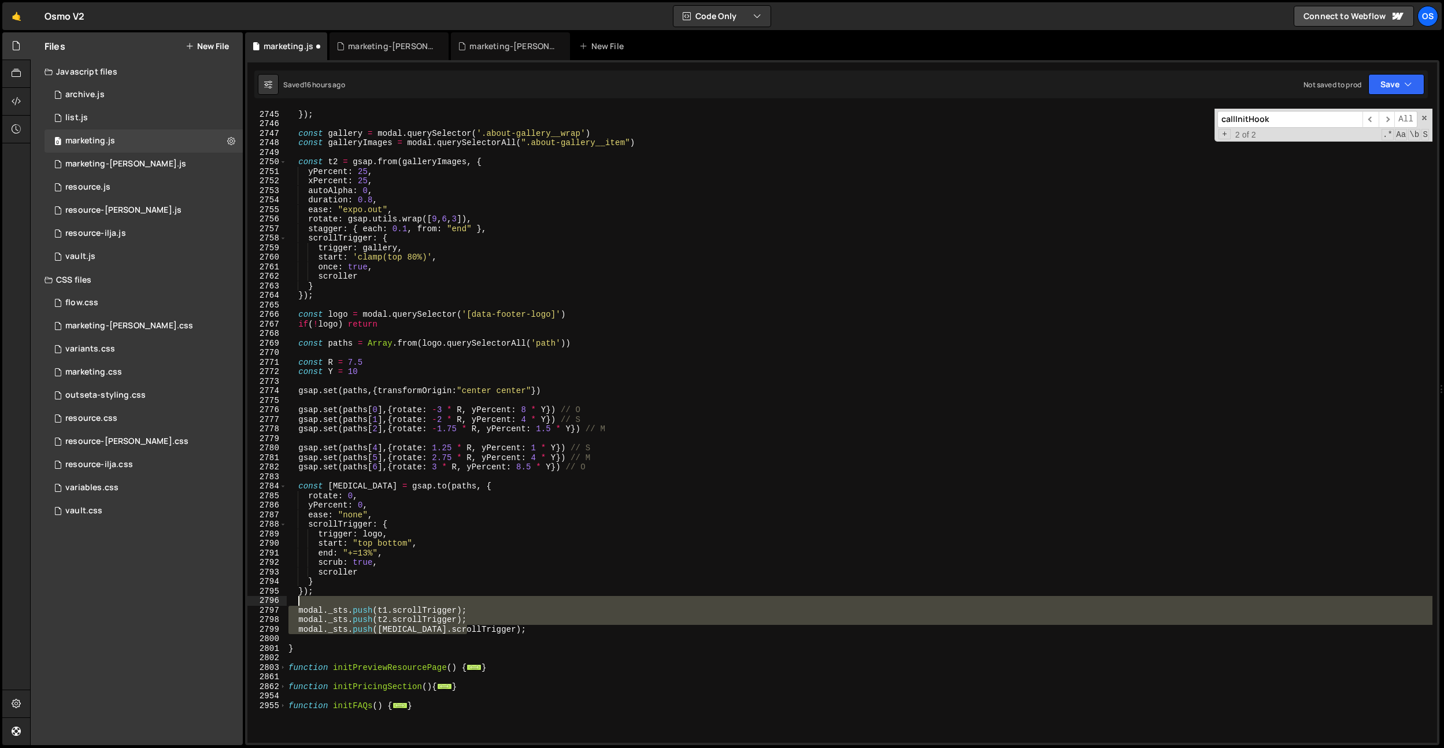
drag, startPoint x: 479, startPoint y: 631, endPoint x: 440, endPoint y: 605, distance: 46.6
click at [440, 605] on div "} }) ; const gallery = modal . querySelector ( '.about-gallery__wrap' ) const g…" at bounding box center [859, 426] width 1146 height 653
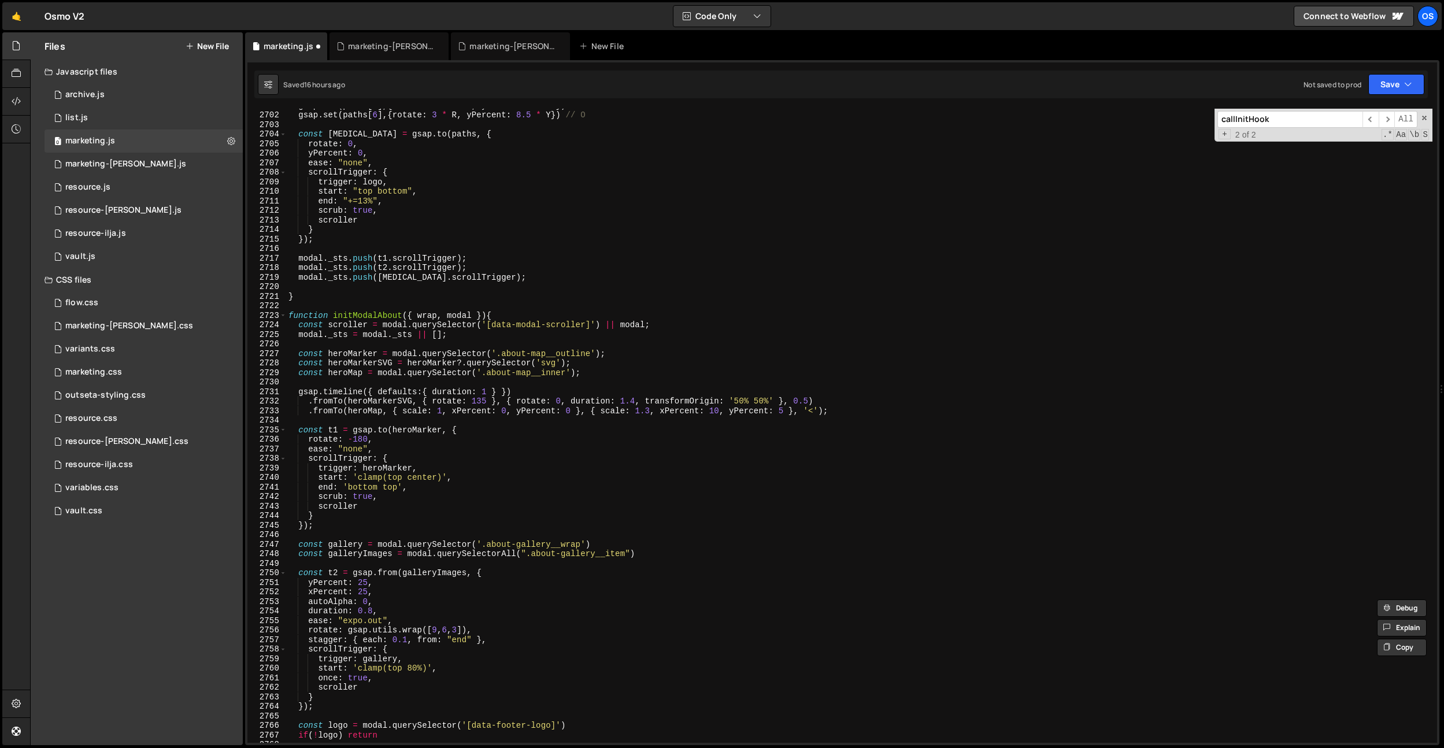
scroll to position [4431, 0]
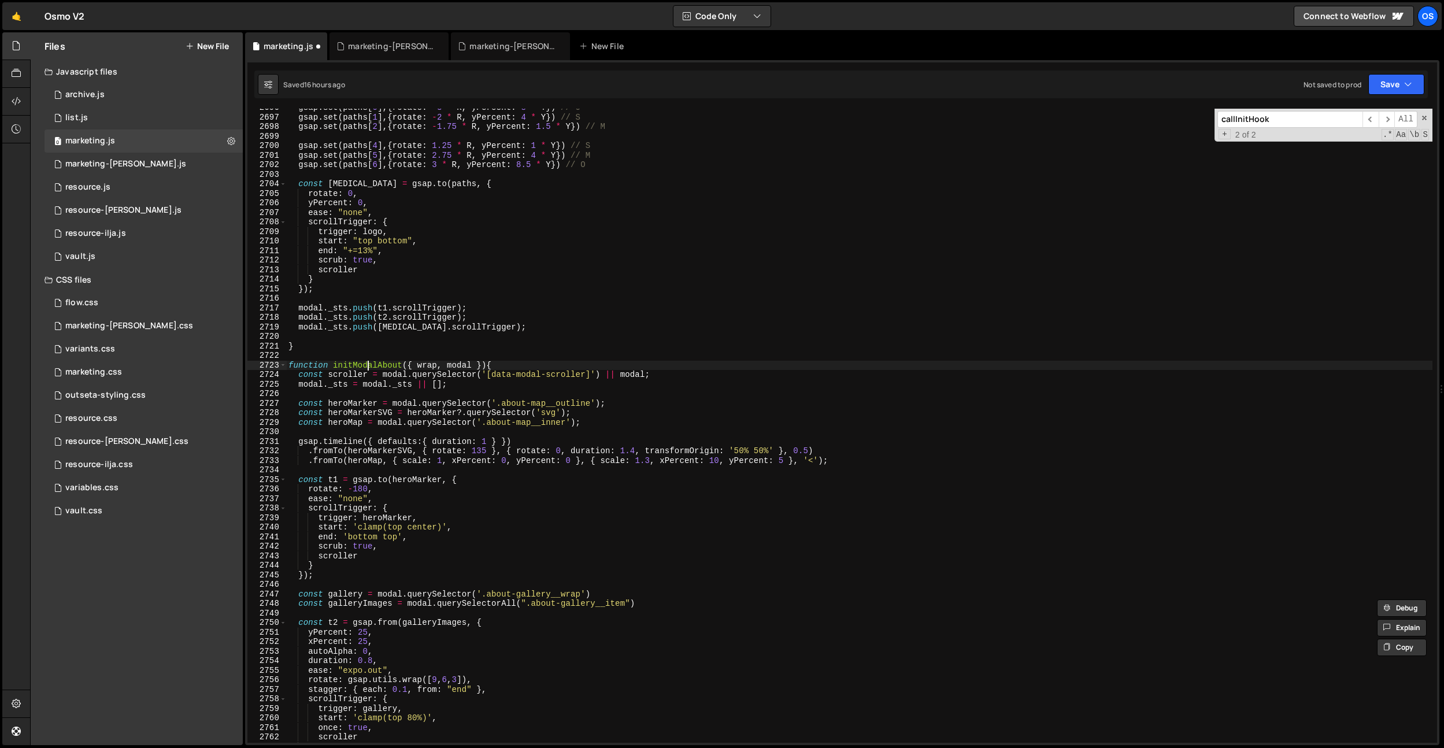
click at [368, 364] on div "gsap . set ( paths [ 0 ] , { rotate : - 3 * R , yPercent : [DEMOGRAPHIC_DATA] g…" at bounding box center [859, 429] width 1146 height 653
click at [501, 318] on div "gsap . set ( paths [ 0 ] , { rotate : - 3 * R , yPercent : [DEMOGRAPHIC_DATA] g…" at bounding box center [859, 429] width 1146 height 653
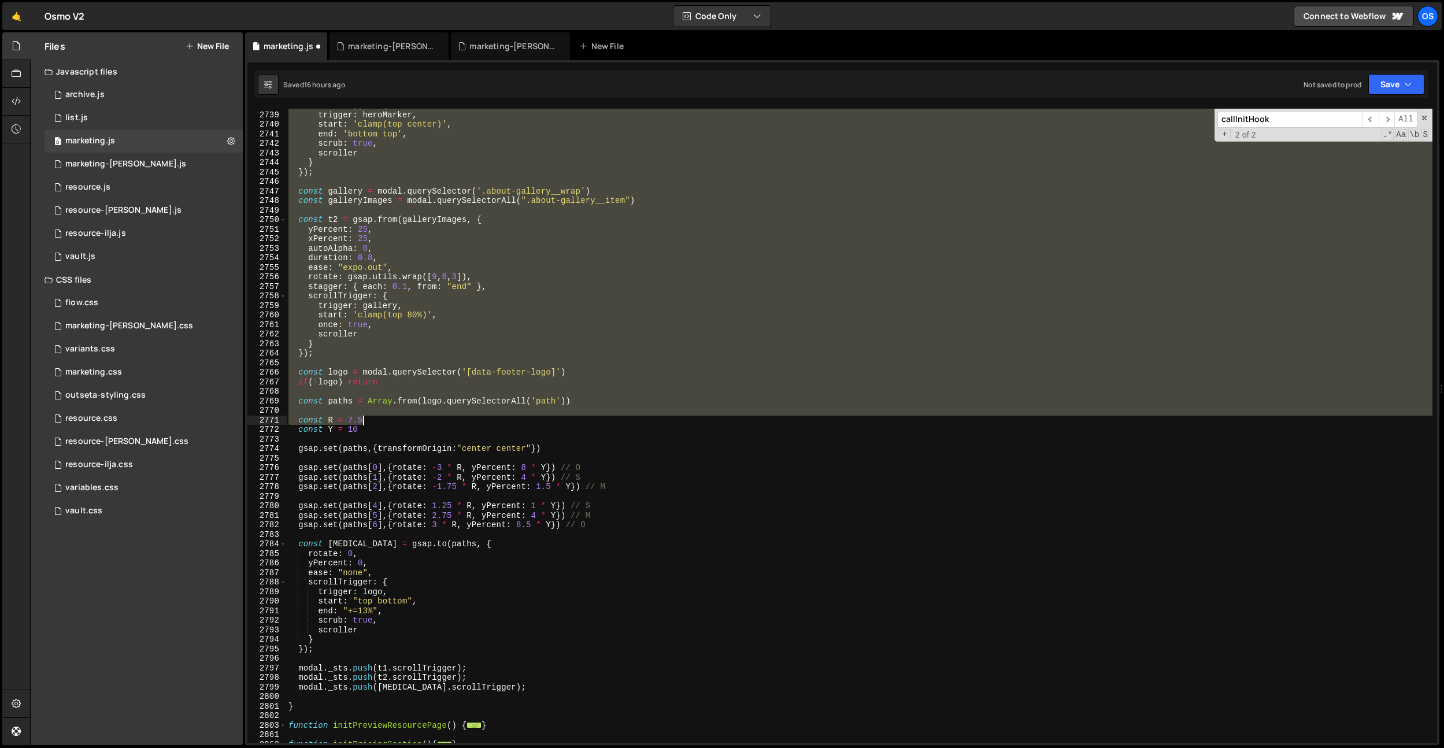
scroll to position [4856, 0]
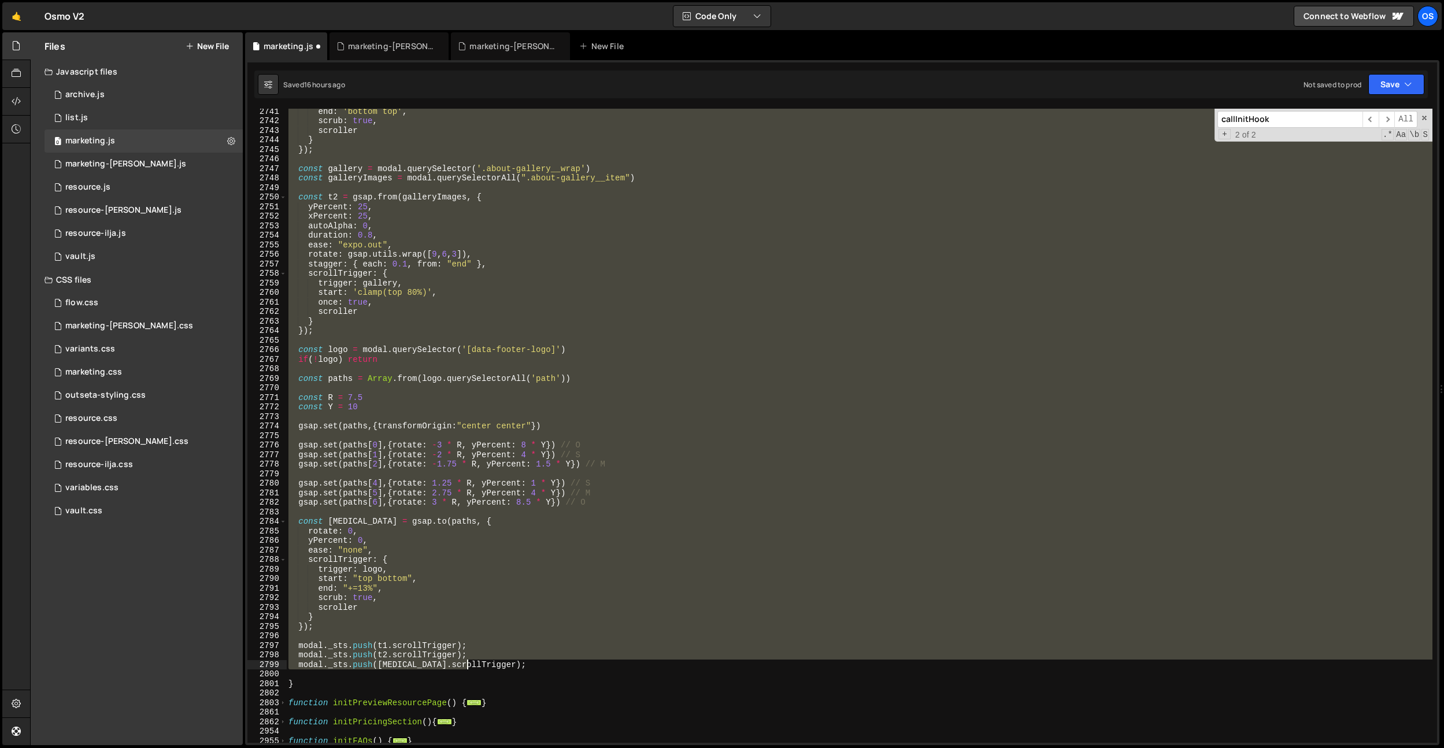
drag, startPoint x: 298, startPoint y: 402, endPoint x: 510, endPoint y: 664, distance: 337.4
click at [511, 664] on div "end : 'bottom top' , scrub : true , scroller } }) ; const gallery = modal . que…" at bounding box center [859, 432] width 1146 height 653
type textarea "modal._sts.push(t2.scrollTrigger); modal._sts.push([MEDICAL_DATA].scrollTrigger…"
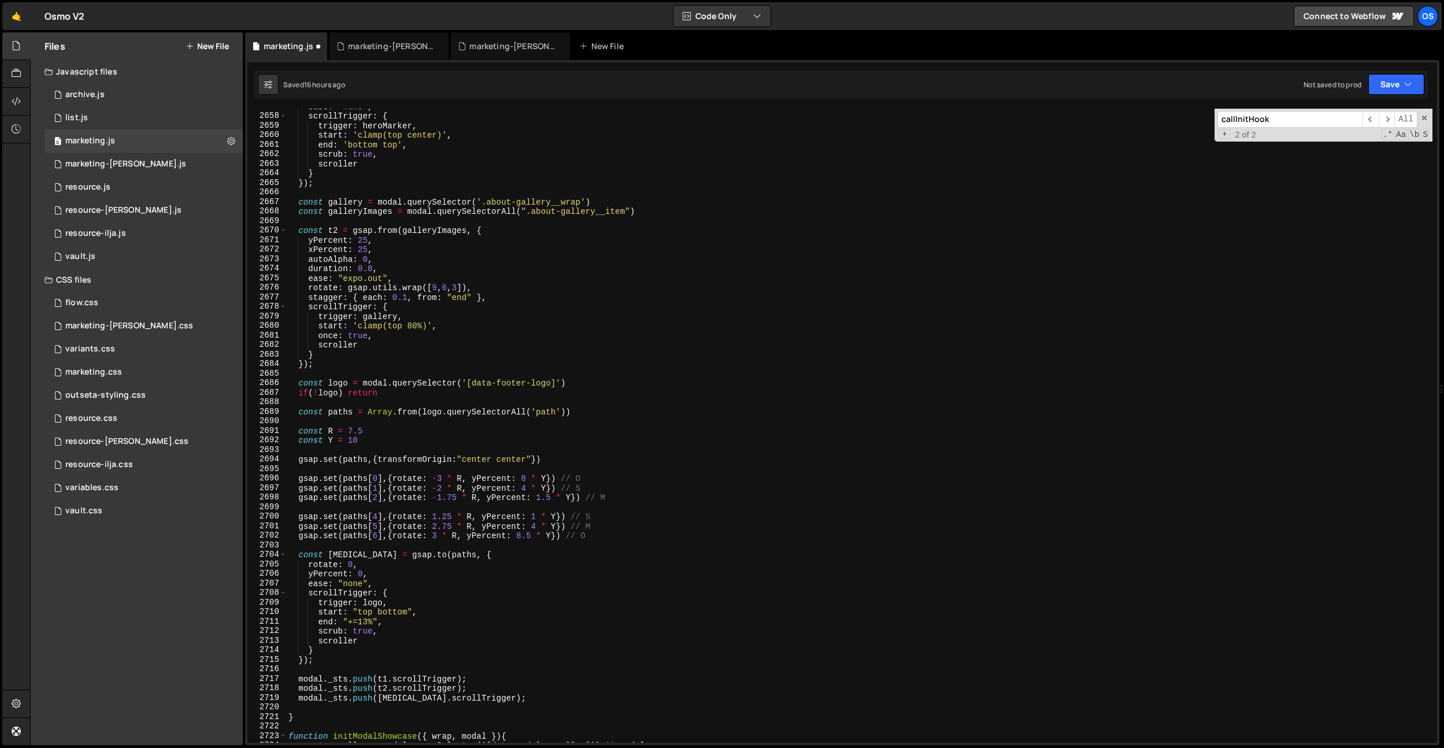
scroll to position [4064, 0]
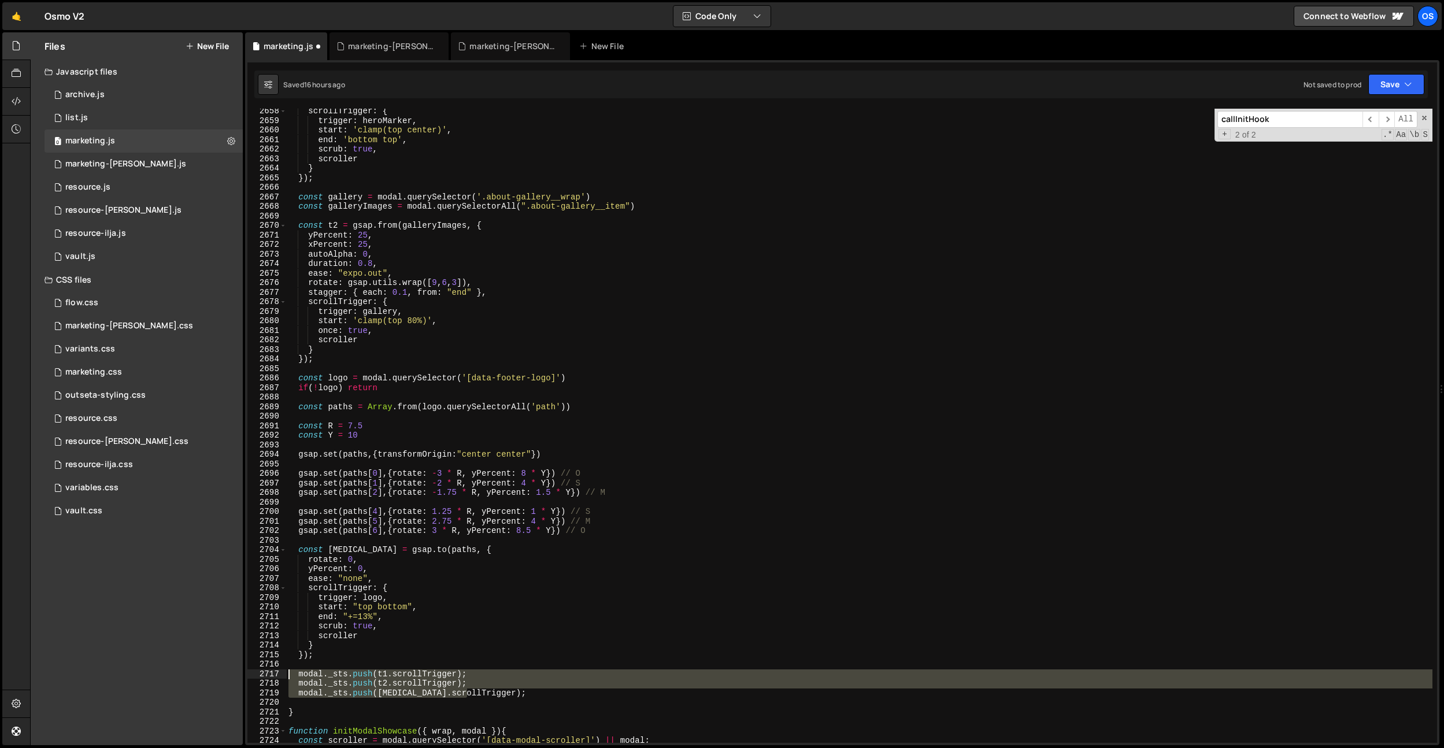
drag, startPoint x: 497, startPoint y: 695, endPoint x: 247, endPoint y: 675, distance: 250.4
click at [247, 675] on div "2658 2659 2660 2661 2662 2663 2664 2665 2666 2667 2668 2669 2670 2671 2672 2673…" at bounding box center [841, 426] width 1189 height 634
type textarea "modal._sts.push(t1.scrollTrigger); modal._sts.push(t2.scrollTrigger);"
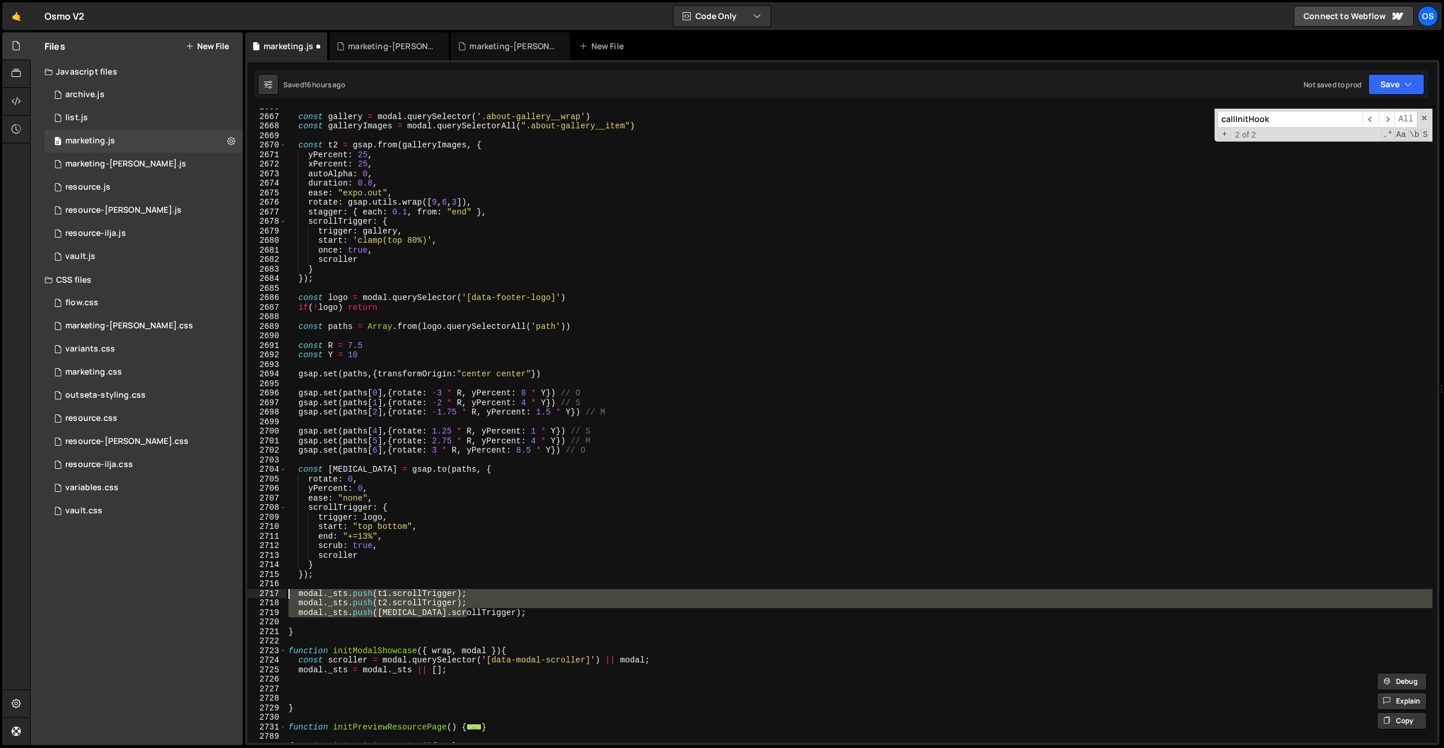
scroll to position [4238, 0]
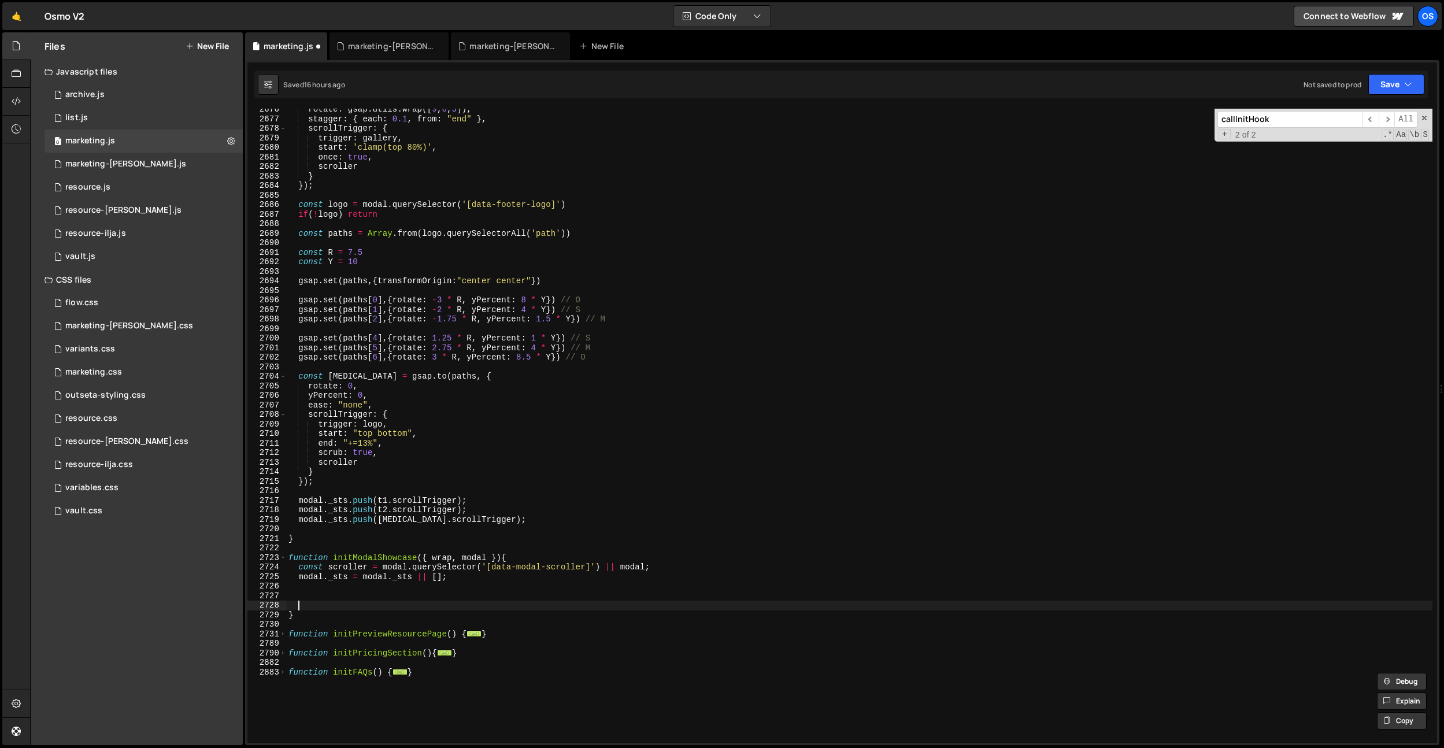
click at [333, 603] on div "rotate : gsap . utils . wrap ([ 9 , 6 , 3 ]) , stagger : { each : 0.1 , from : …" at bounding box center [859, 431] width 1146 height 653
click at [507, 545] on div "rotate : gsap . utils . wrap ([ 9 , 6 , 3 ]) , stagger : { each : 0.1 , from : …" at bounding box center [859, 431] width 1146 height 653
